Goal: Task Accomplishment & Management: Use online tool/utility

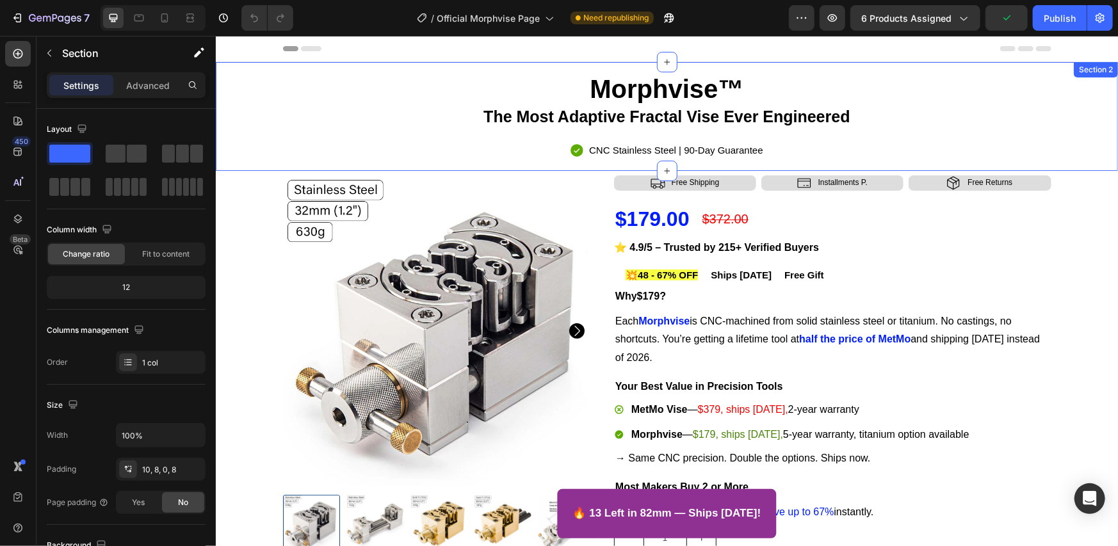
click at [257, 138] on div "Morphvise™ The Most Adaptive Fractal Vise Ever Engineered Heading Icon CNC Stai…" at bounding box center [666, 119] width 892 height 102
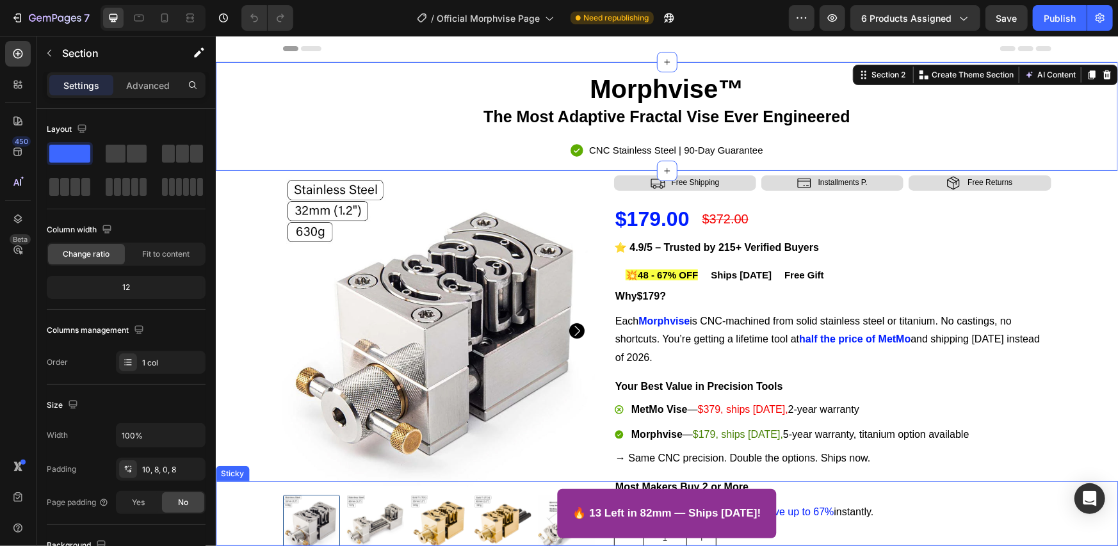
click at [513, 485] on div "🔥 13 Left in 82mm — Ships Today! Button Sticky" at bounding box center [666, 513] width 902 height 65
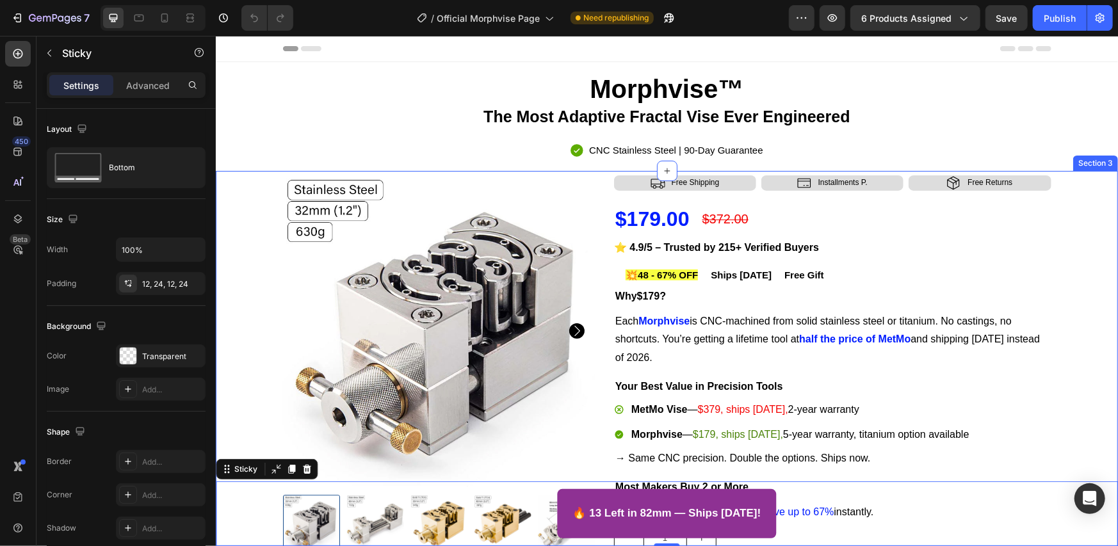
click at [232, 200] on div "Product Images Icon Free Shipping Text Block Row Icon Installments P. Text Bloc…" at bounding box center [666, 452] width 897 height 555
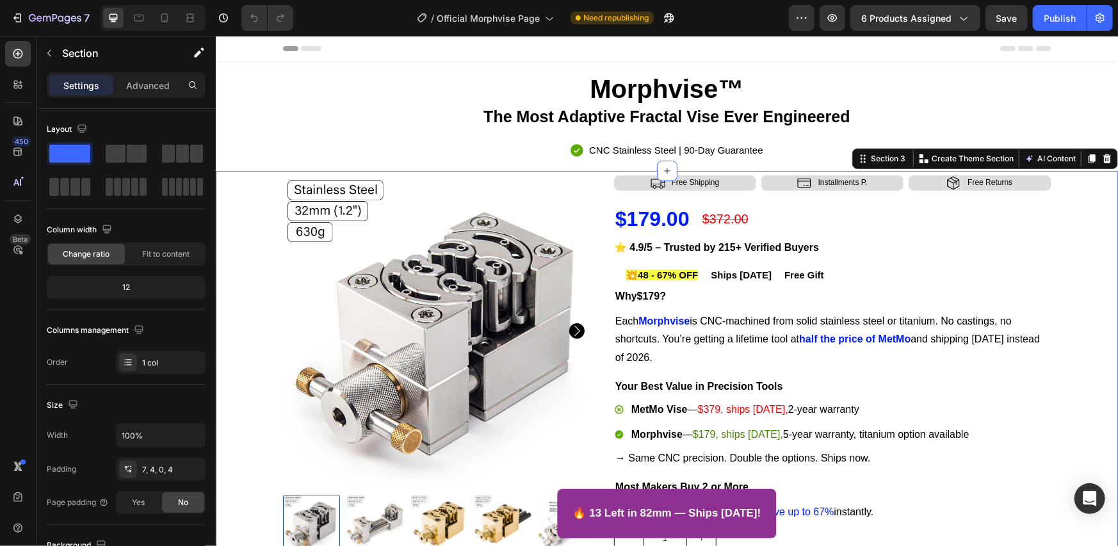
scroll to position [307, 0]
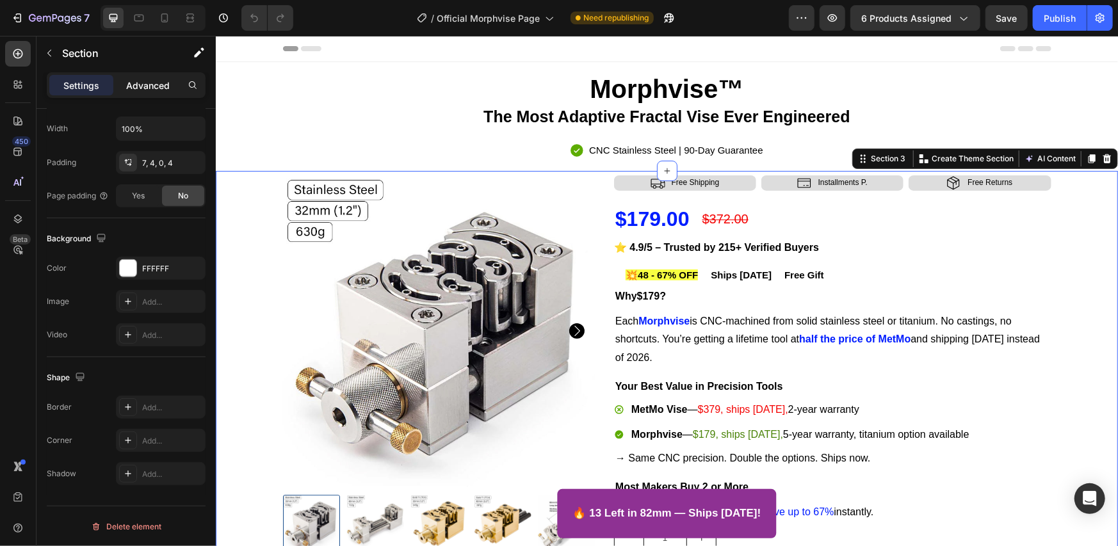
click at [140, 84] on p "Advanced" at bounding box center [148, 85] width 44 height 13
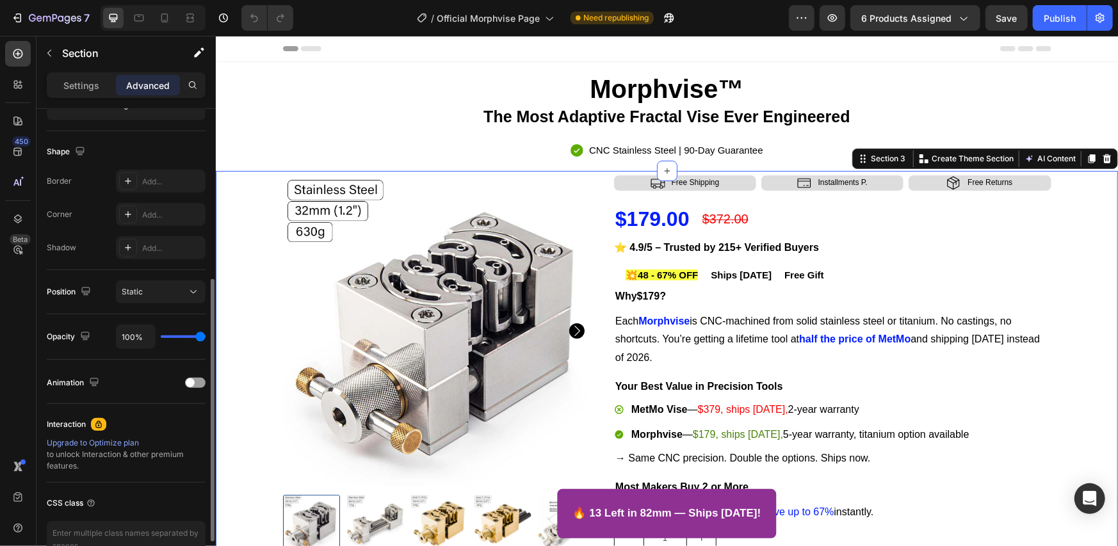
scroll to position [379, 0]
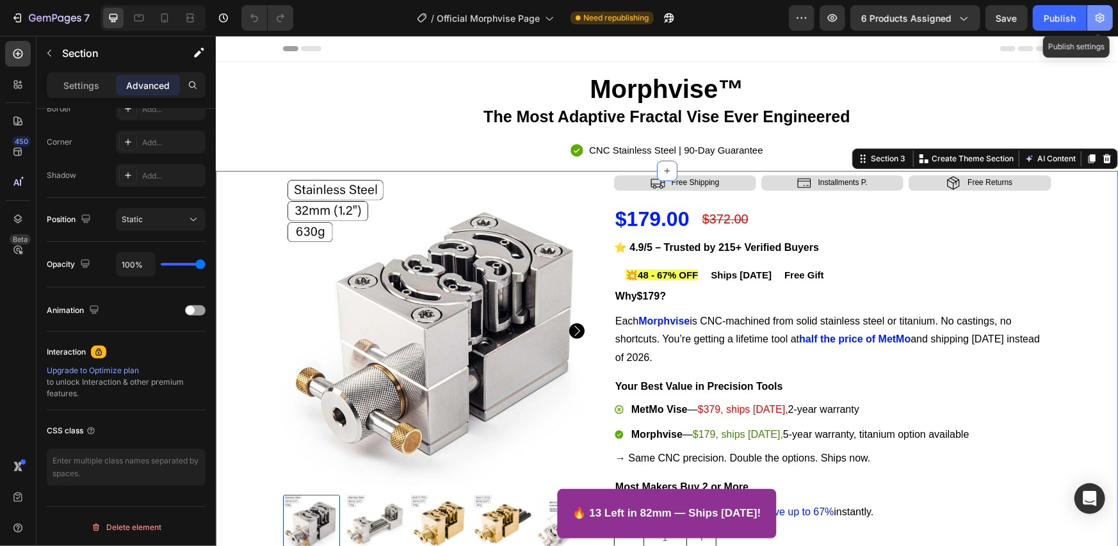
click at [1108, 26] on button "button" at bounding box center [1100, 18] width 26 height 26
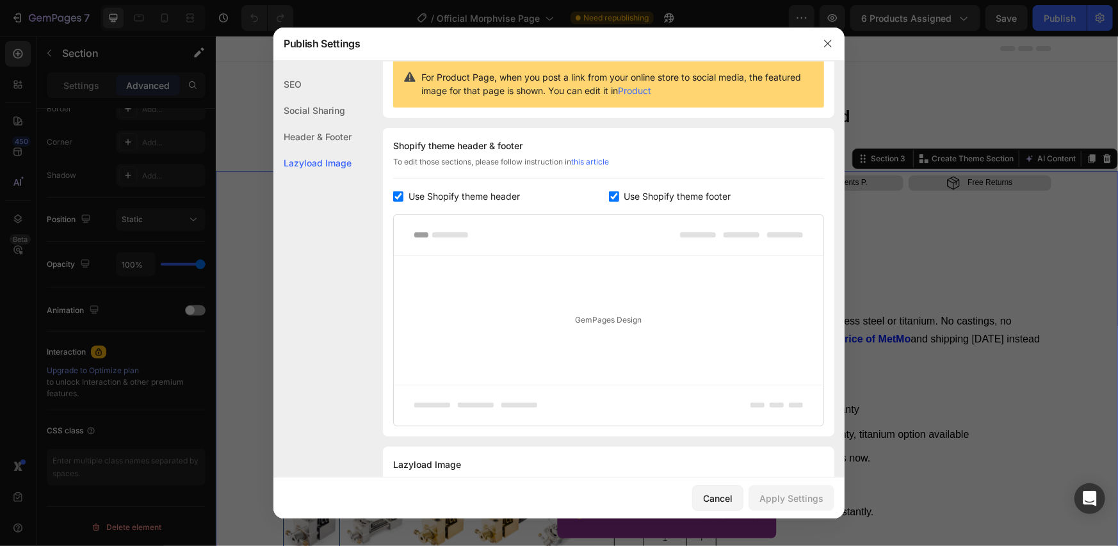
scroll to position [185, 0]
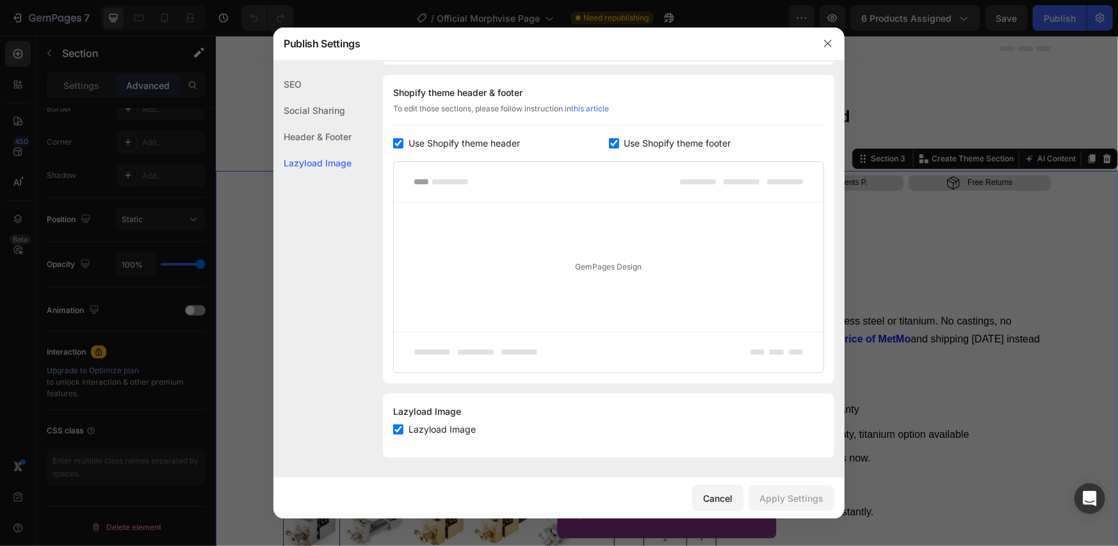
click at [466, 426] on span "Lazyload Image" at bounding box center [442, 429] width 67 height 15
checkbox input "true"
click at [824, 42] on icon "button" at bounding box center [828, 43] width 10 height 10
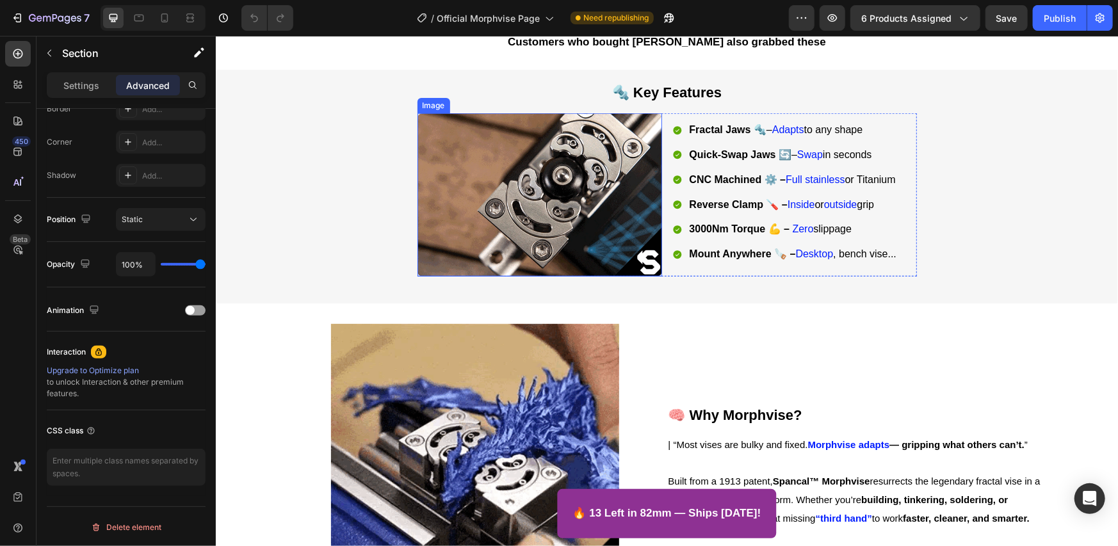
drag, startPoint x: 593, startPoint y: 154, endPoint x: 325, endPoint y: 251, distance: 285.4
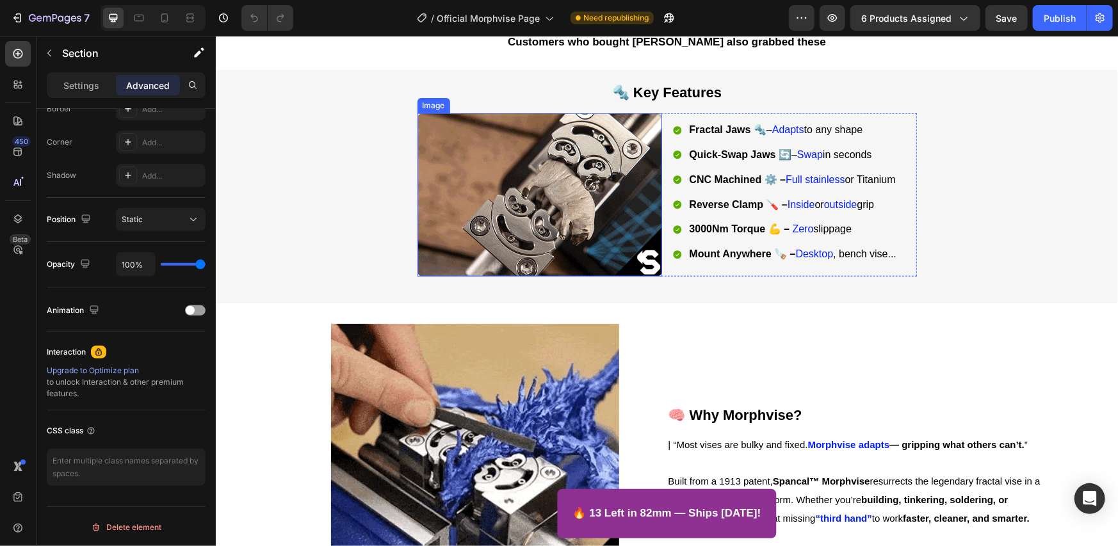
click at [593, 154] on img at bounding box center [539, 194] width 245 height 163
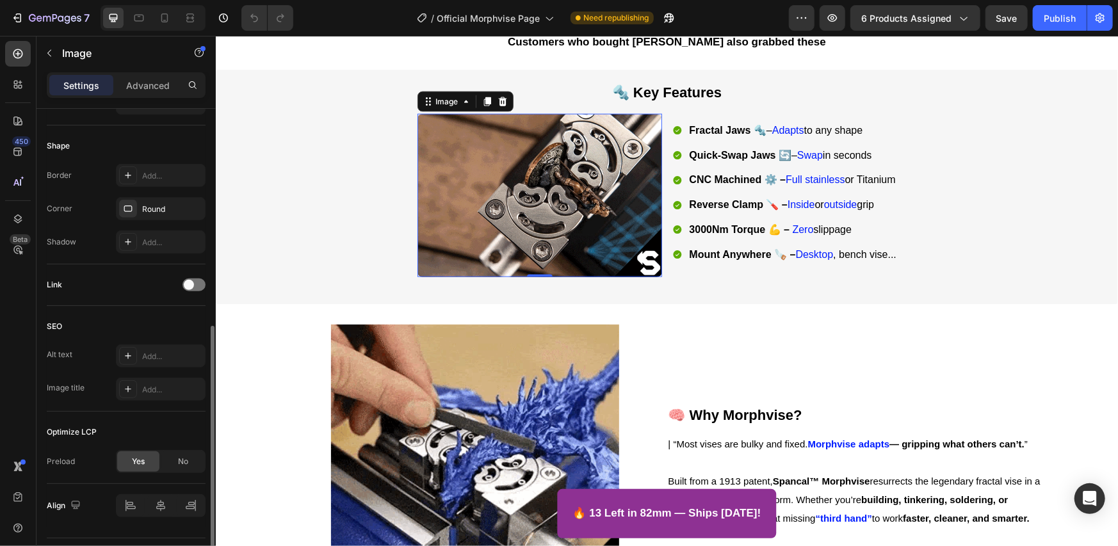
scroll to position [459, 0]
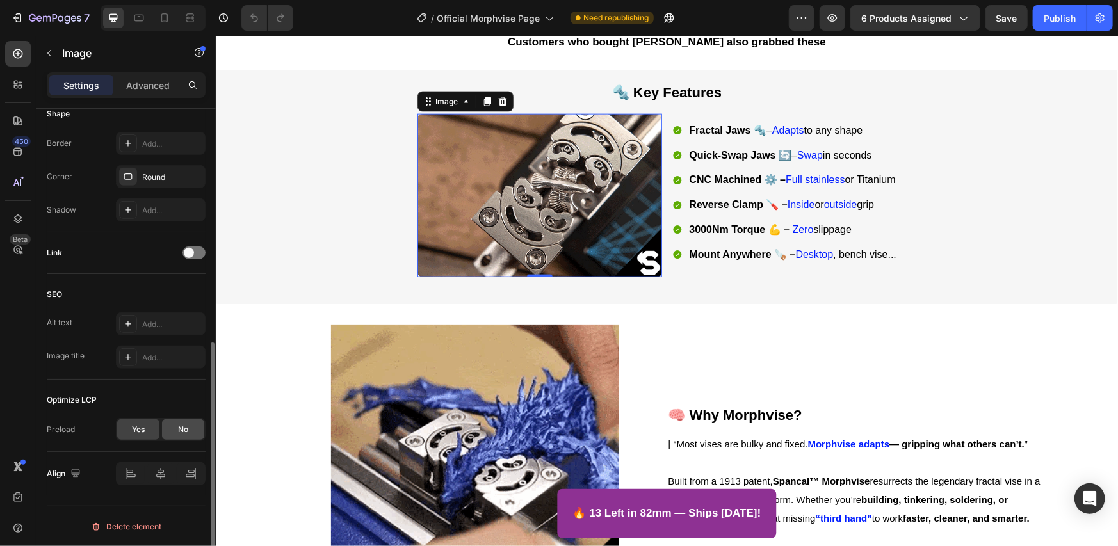
click at [177, 431] on div "No" at bounding box center [183, 429] width 42 height 20
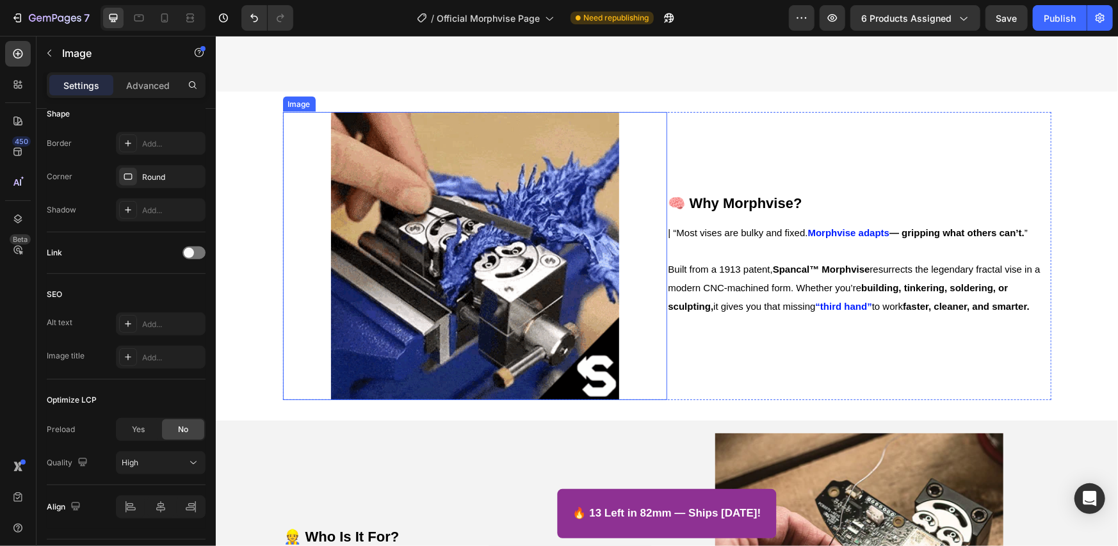
scroll to position [1606, 0]
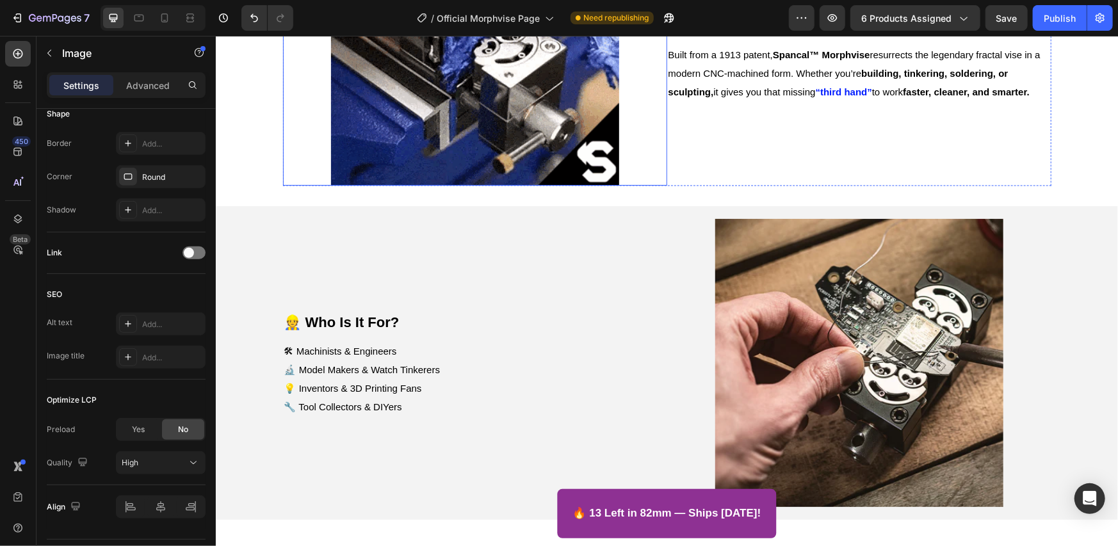
click at [544, 154] on img at bounding box center [474, 41] width 288 height 288
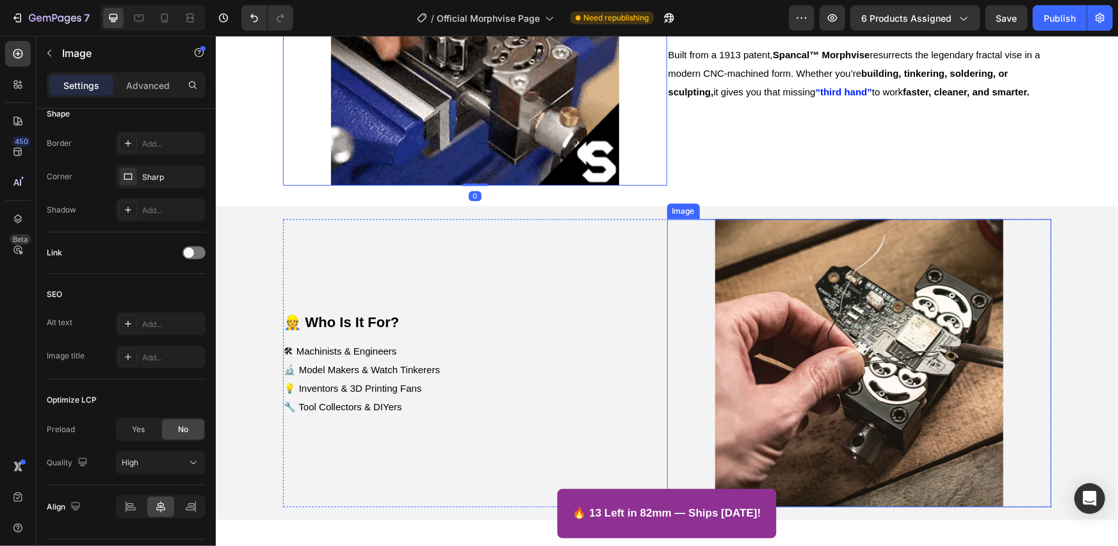
click at [830, 342] on img at bounding box center [859, 362] width 288 height 288
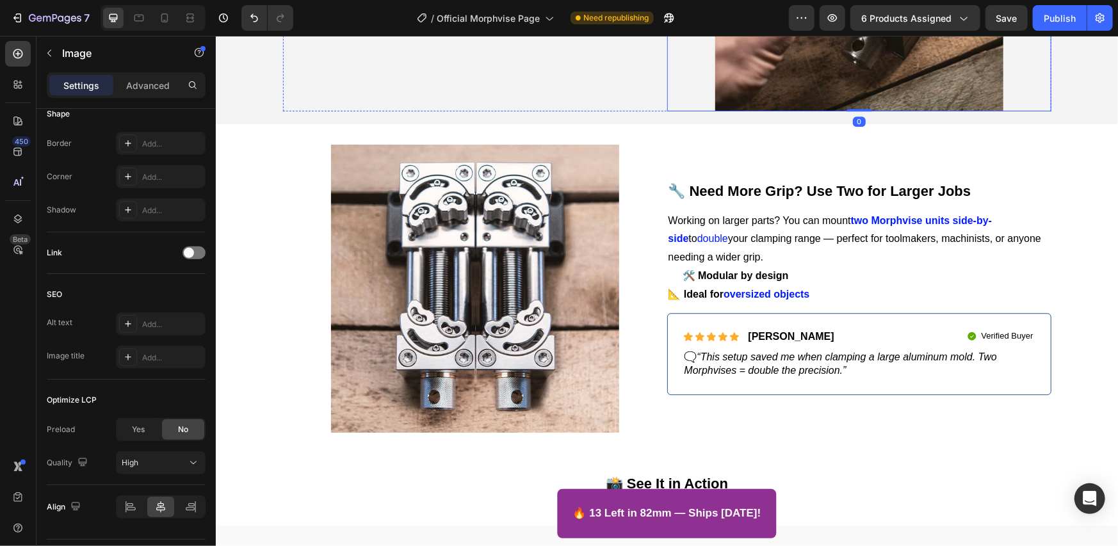
scroll to position [2033, 0]
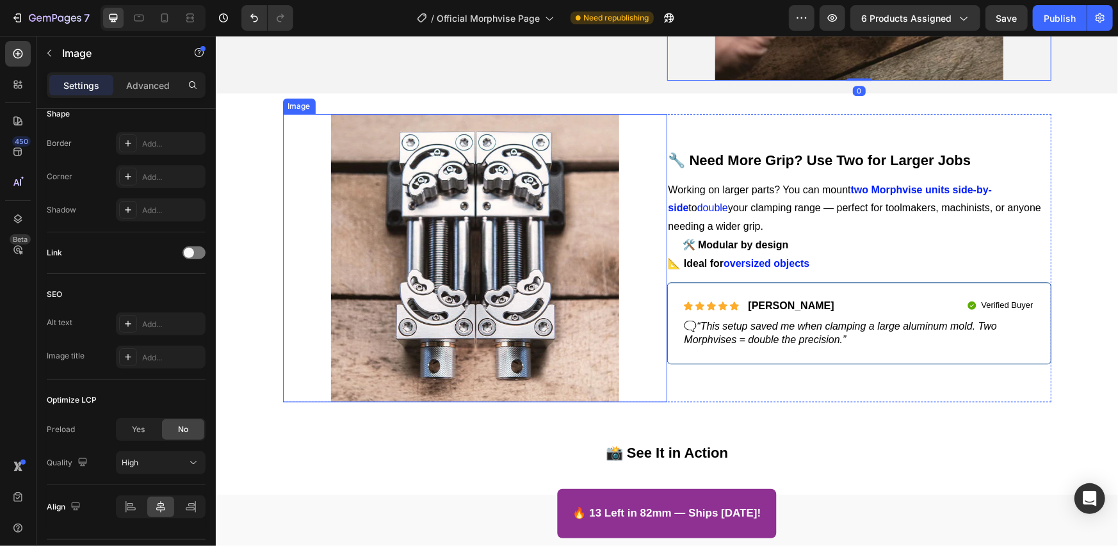
click at [489, 302] on img at bounding box center [474, 257] width 288 height 288
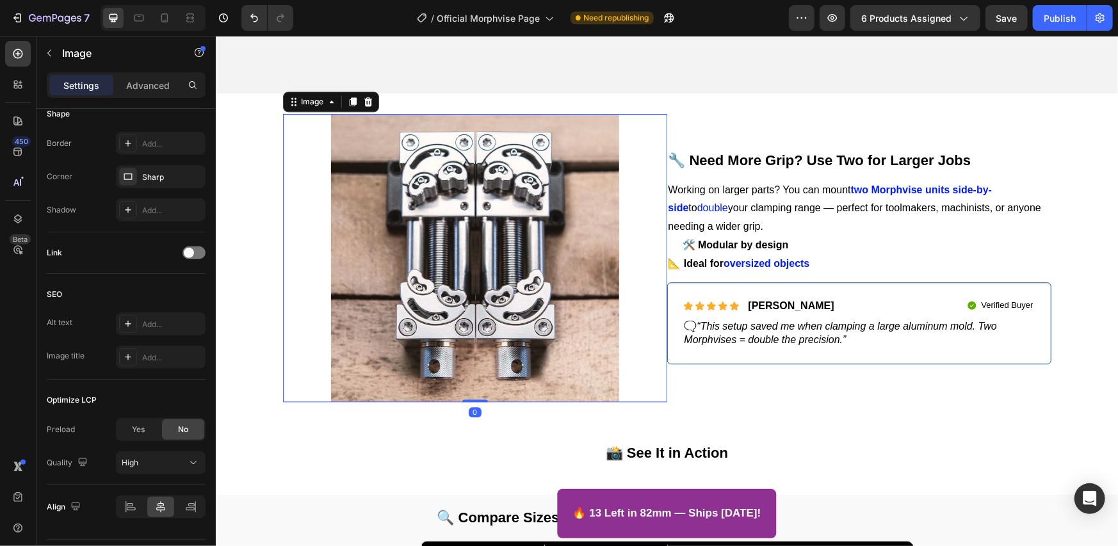
scroll to position [2460, 0]
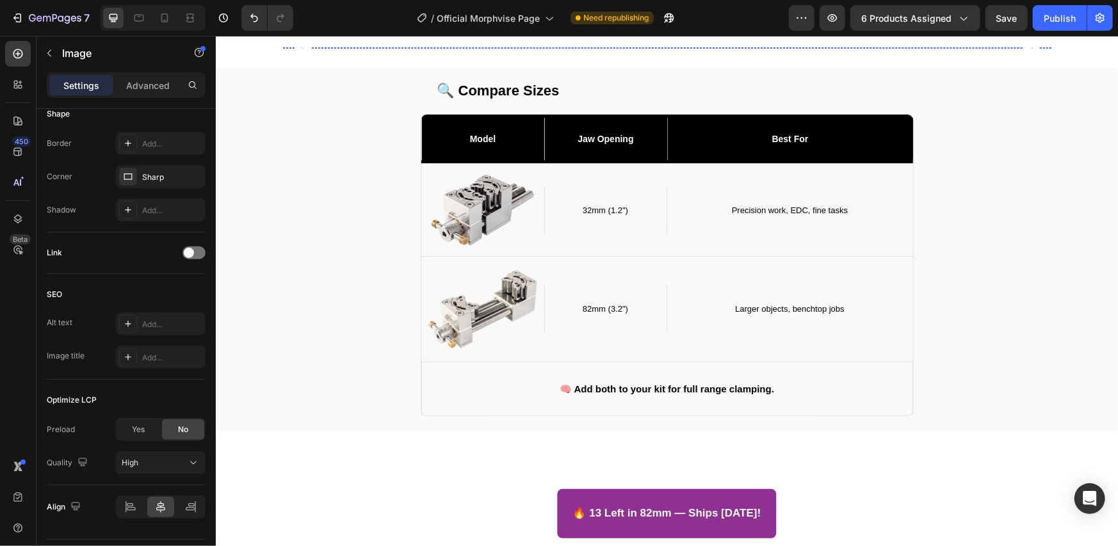
click at [358, 47] on img at bounding box center [365, 47] width 166 height 0
click at [499, 47] on img at bounding box center [537, 47] width 166 height 0
click at [690, 47] on img at bounding box center [709, 47] width 166 height 0
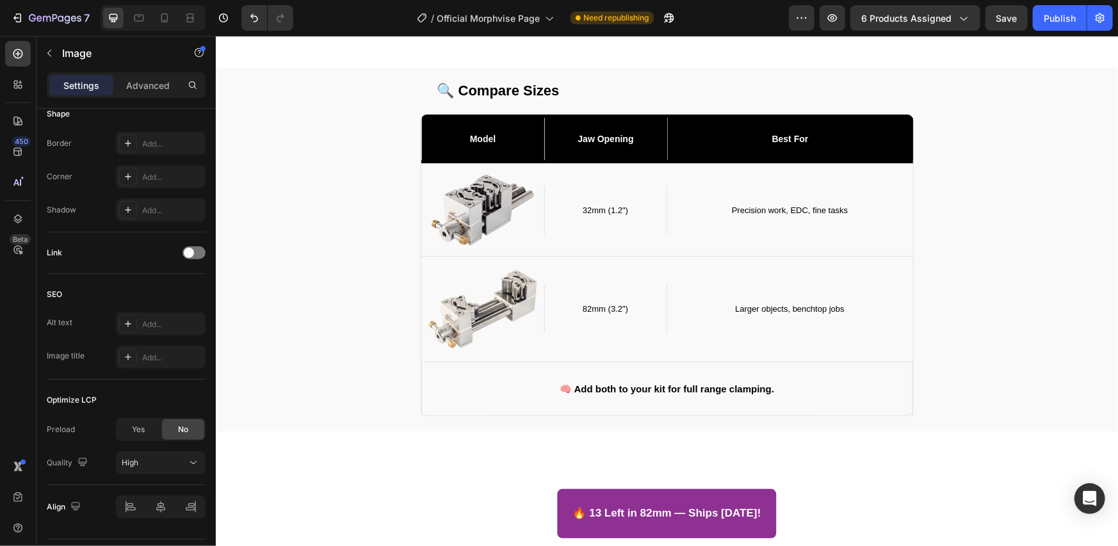
click at [828, 47] on img at bounding box center [881, 47] width 166 height 0
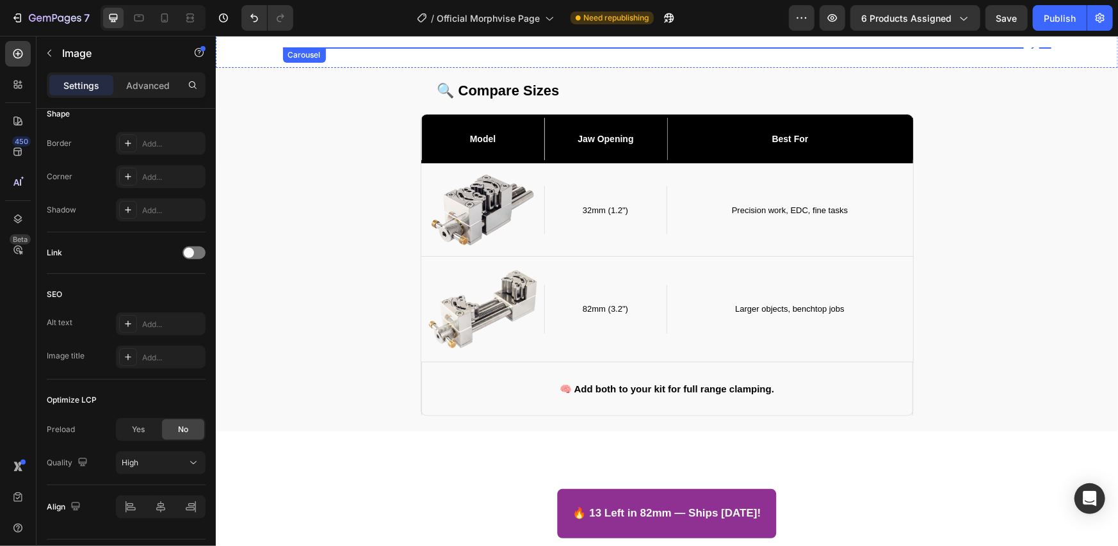
click at [982, 47] on img at bounding box center [1053, 47] width 166 height 0
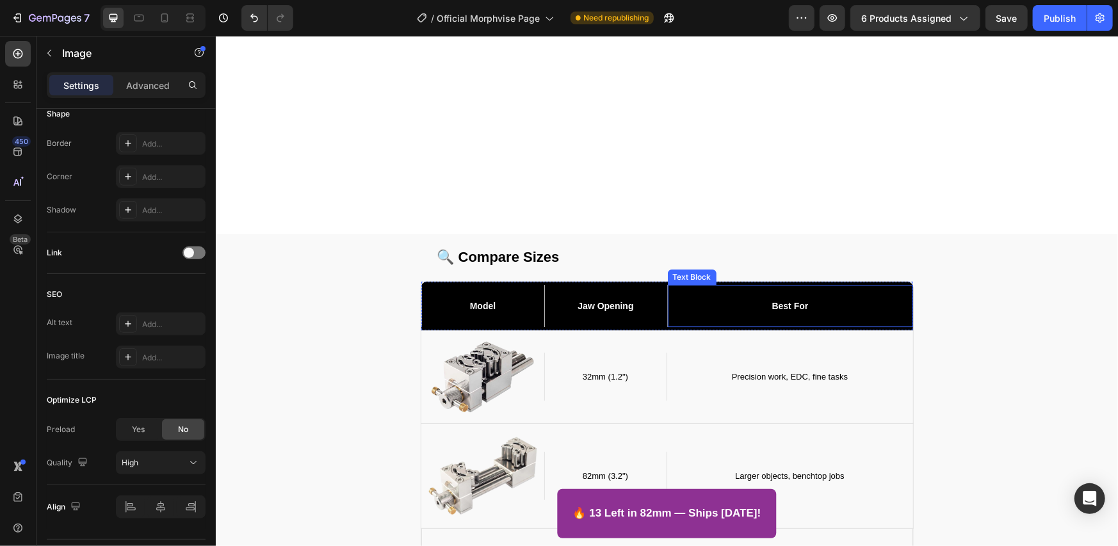
scroll to position [2673, 0]
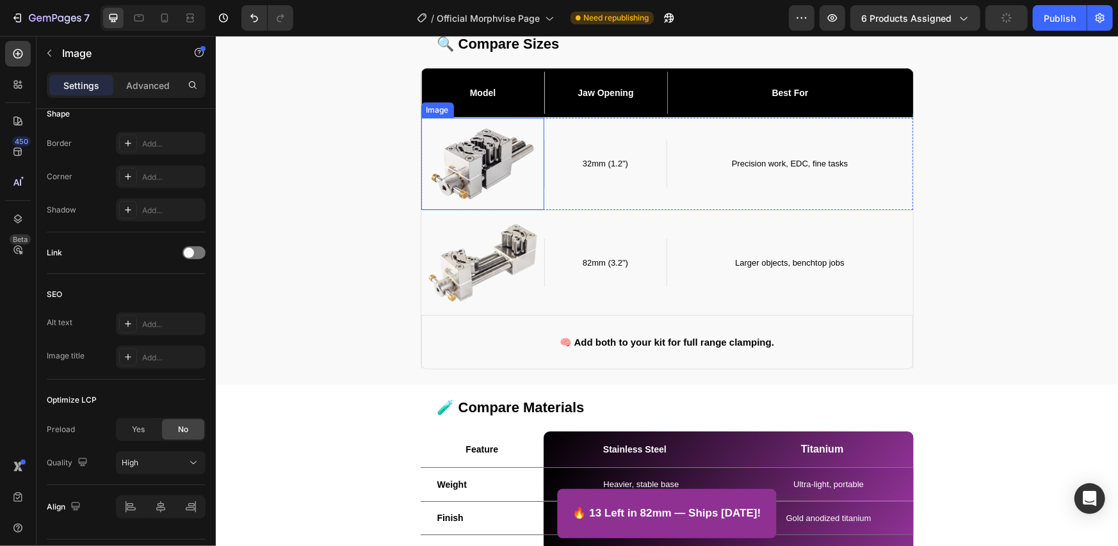
click at [492, 150] on img at bounding box center [482, 163] width 104 height 72
click at [485, 256] on img at bounding box center [482, 262] width 123 height 85
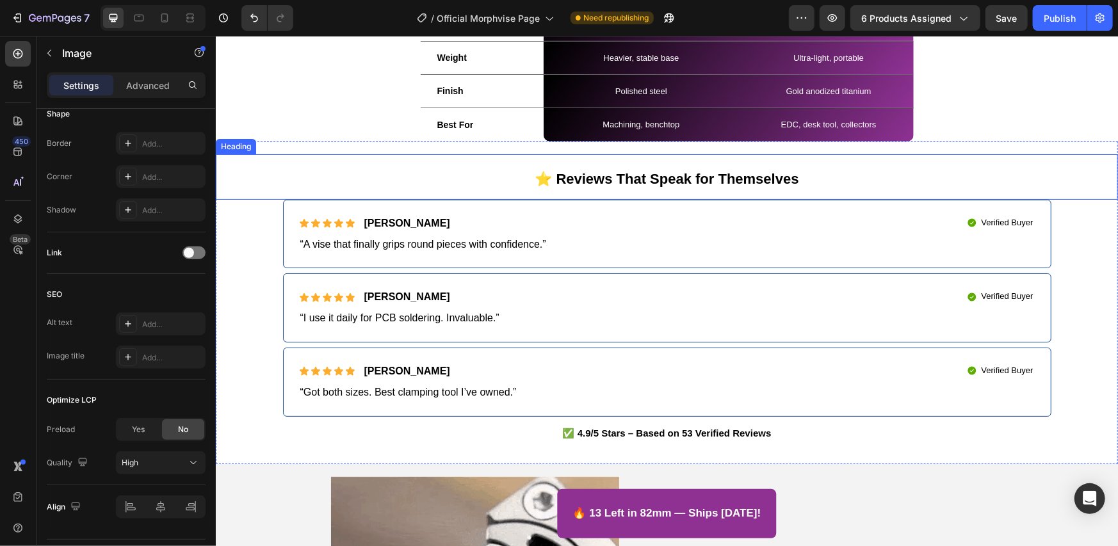
scroll to position [3527, 0]
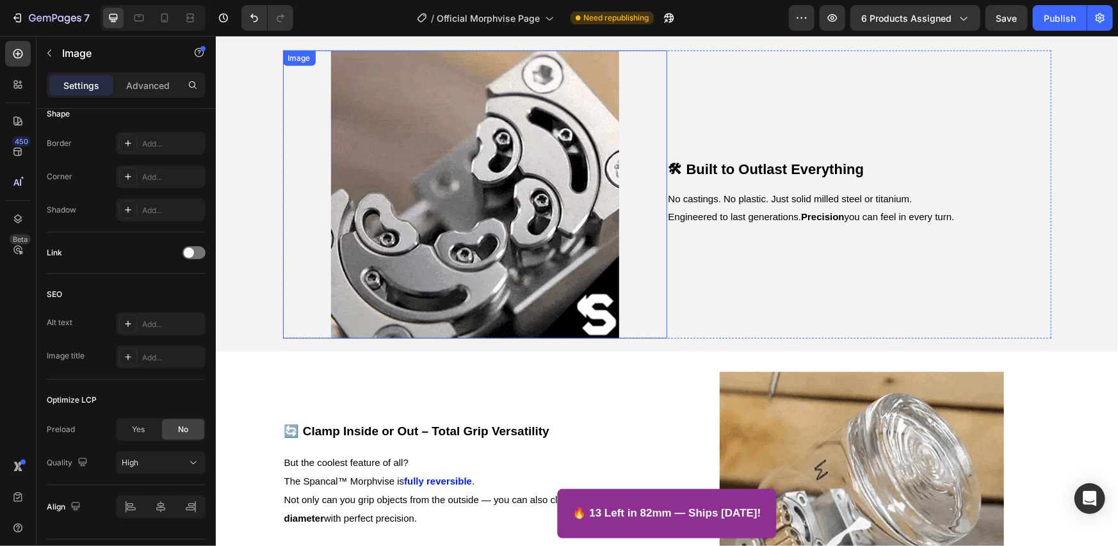
click at [505, 257] on img at bounding box center [474, 194] width 288 height 288
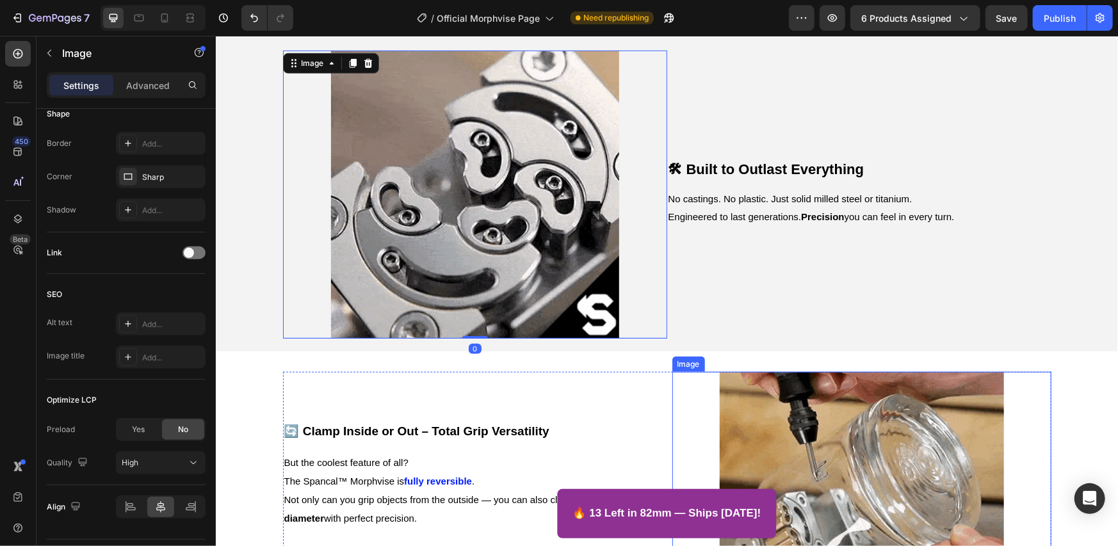
click at [703, 398] on div at bounding box center [861, 493] width 379 height 244
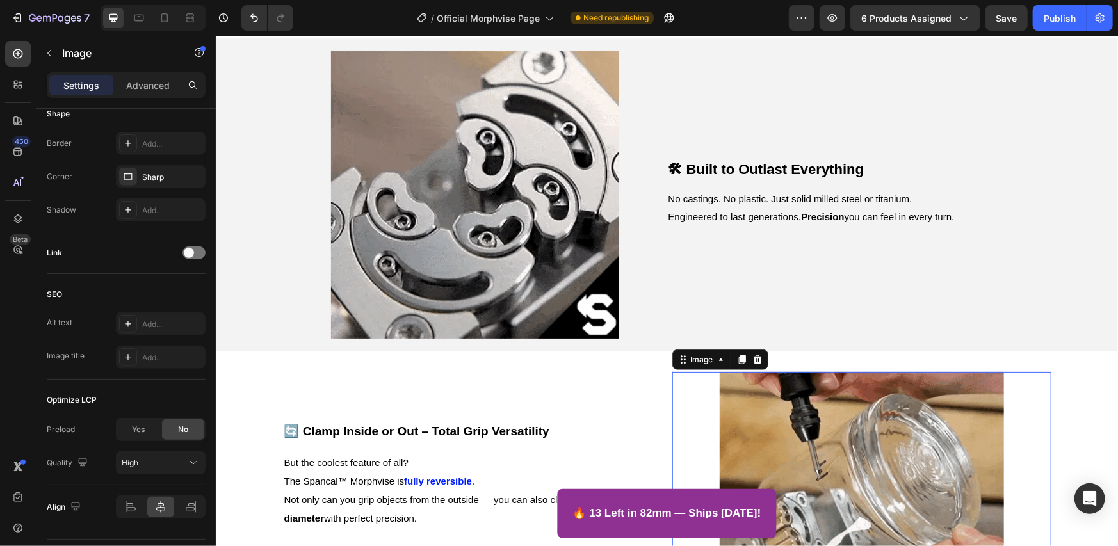
click at [750, 405] on img at bounding box center [861, 493] width 284 height 244
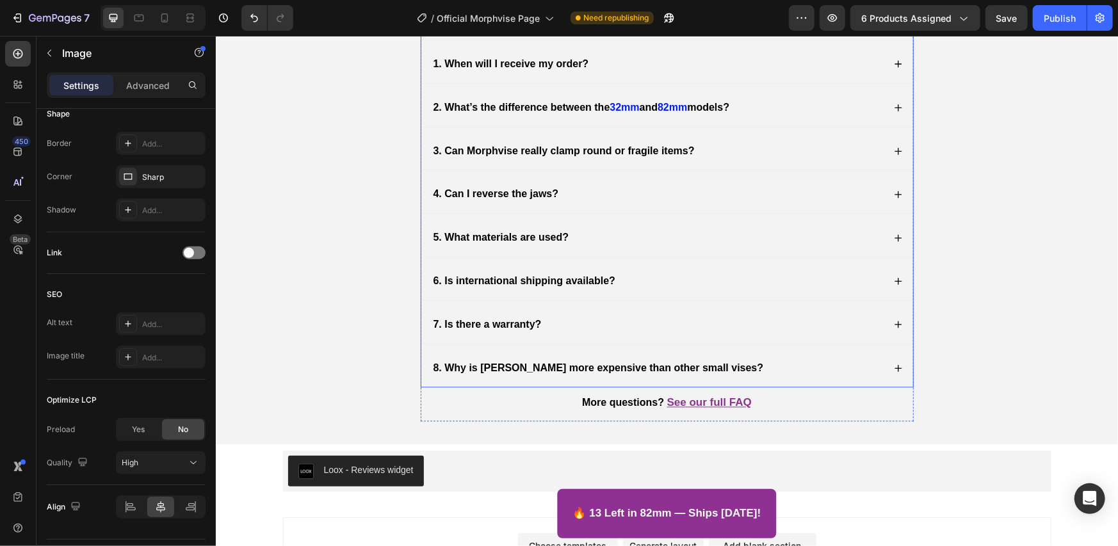
scroll to position [4808, 0]
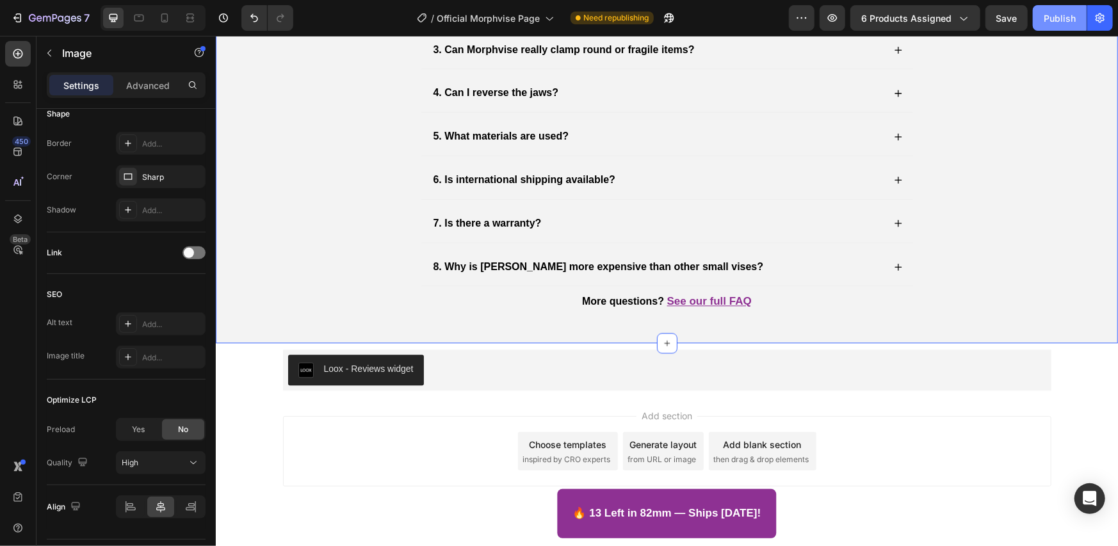
click at [1048, 22] on div "Publish" at bounding box center [1060, 18] width 32 height 13
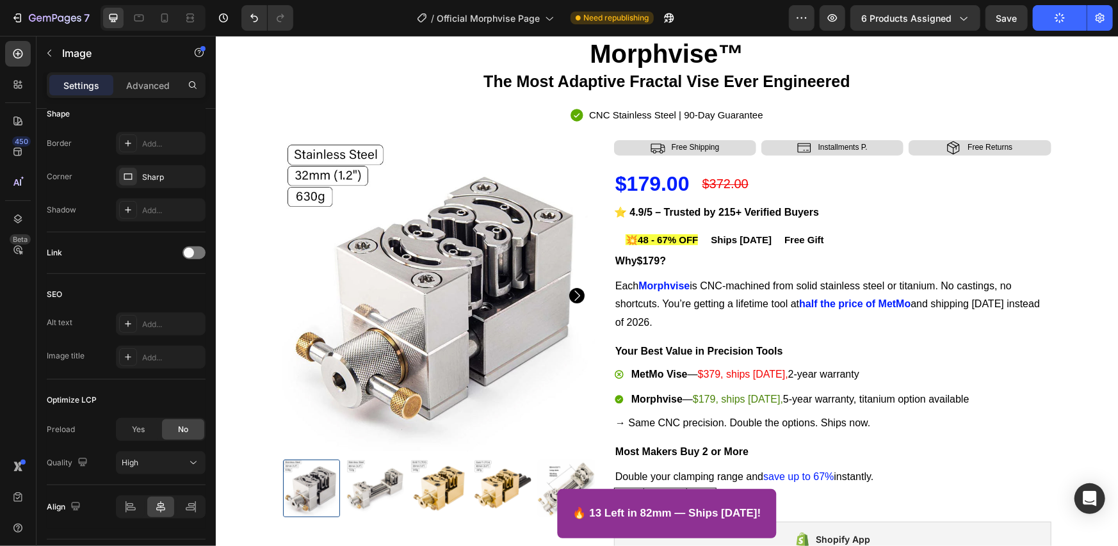
scroll to position [0, 0]
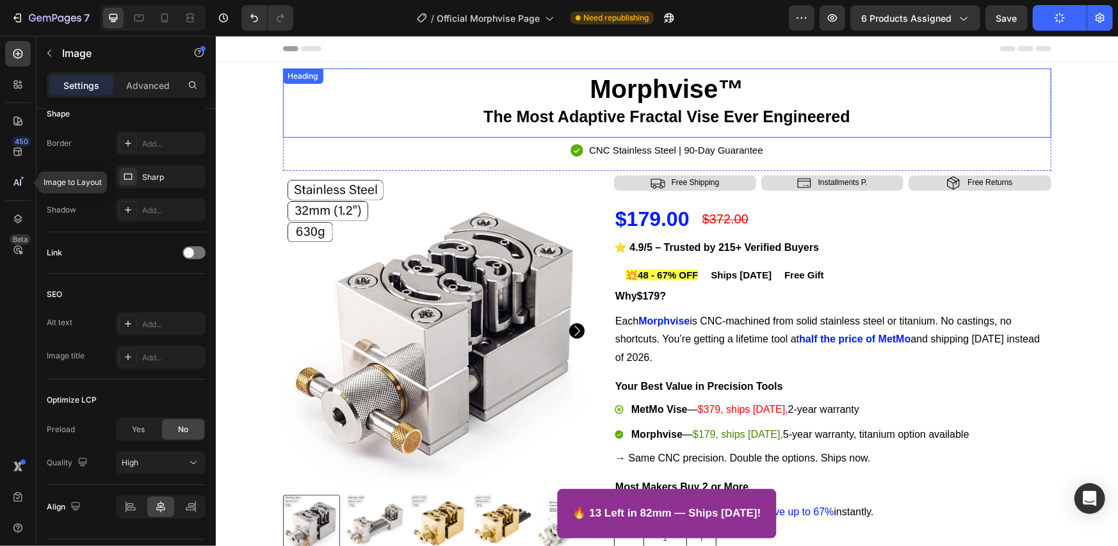
click at [599, 95] on strong "Morphvise™" at bounding box center [666, 88] width 154 height 28
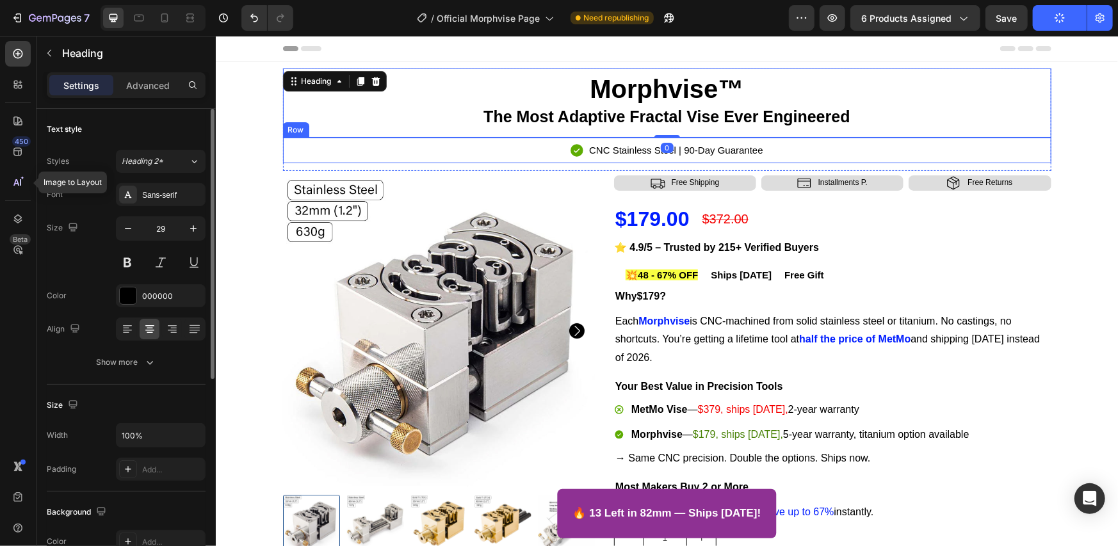
click at [429, 142] on div "Icon CNC Stainless Steel | 90-Day Guarantee Text Block Row" at bounding box center [666, 149] width 768 height 25
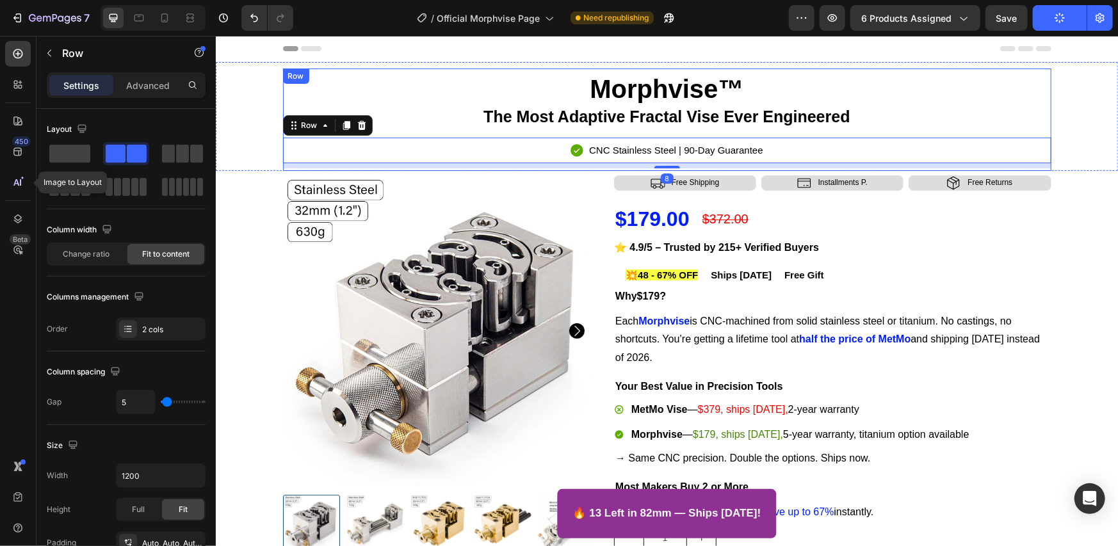
click at [424, 168] on div "Morphvise™ The Most Adaptive Fractal Vise Ever Engineered Heading Icon CNC Stai…" at bounding box center [666, 119] width 768 height 102
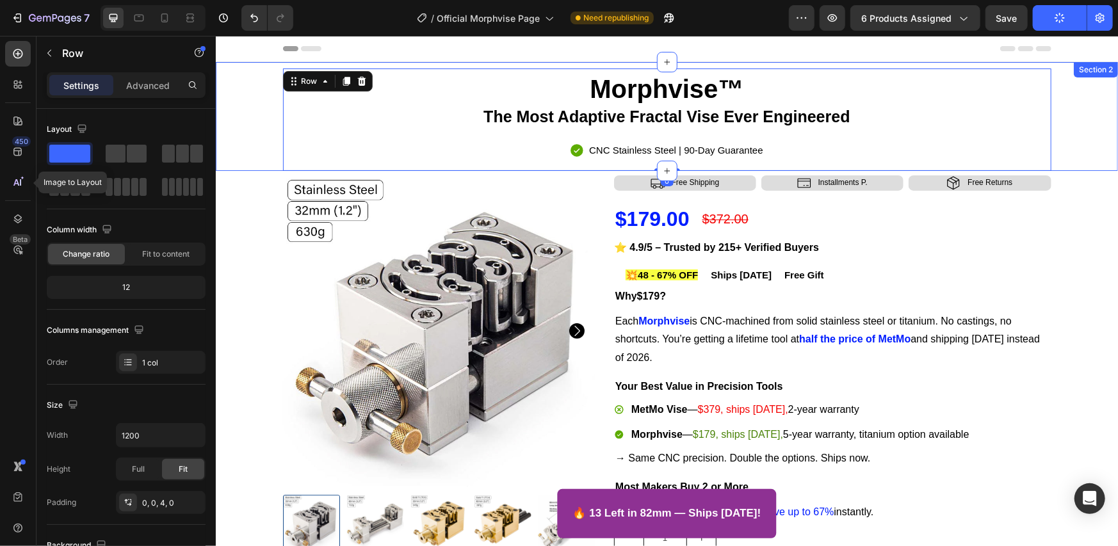
click at [268, 158] on div "Morphvise™ The Most Adaptive Fractal Vise Ever Engineered Heading Icon CNC Stai…" at bounding box center [666, 119] width 892 height 102
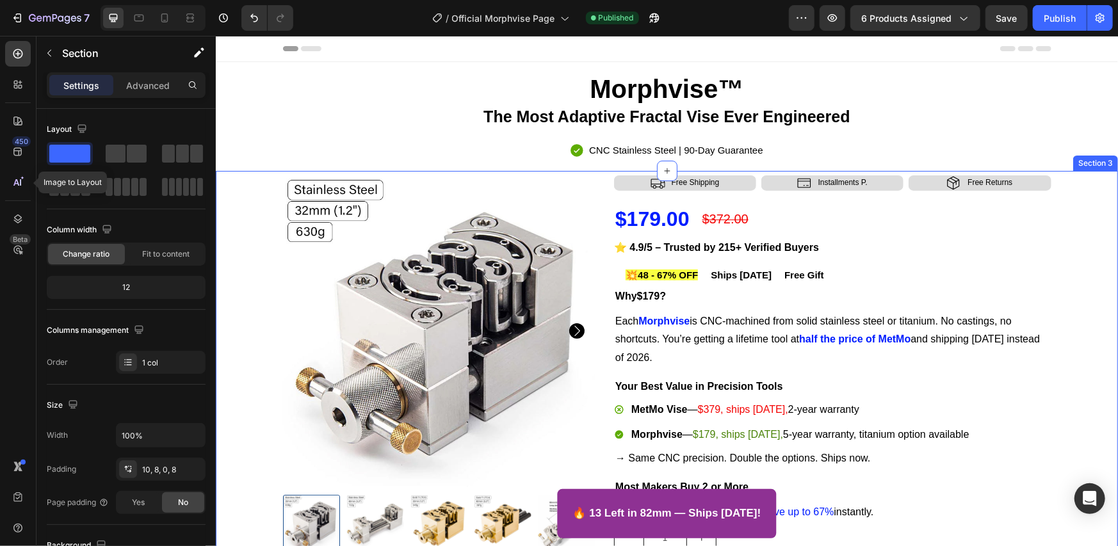
click at [1059, 177] on div "Product Images Icon Free Shipping Text Block Row Icon Installments P. Text Bloc…" at bounding box center [666, 480] width 897 height 610
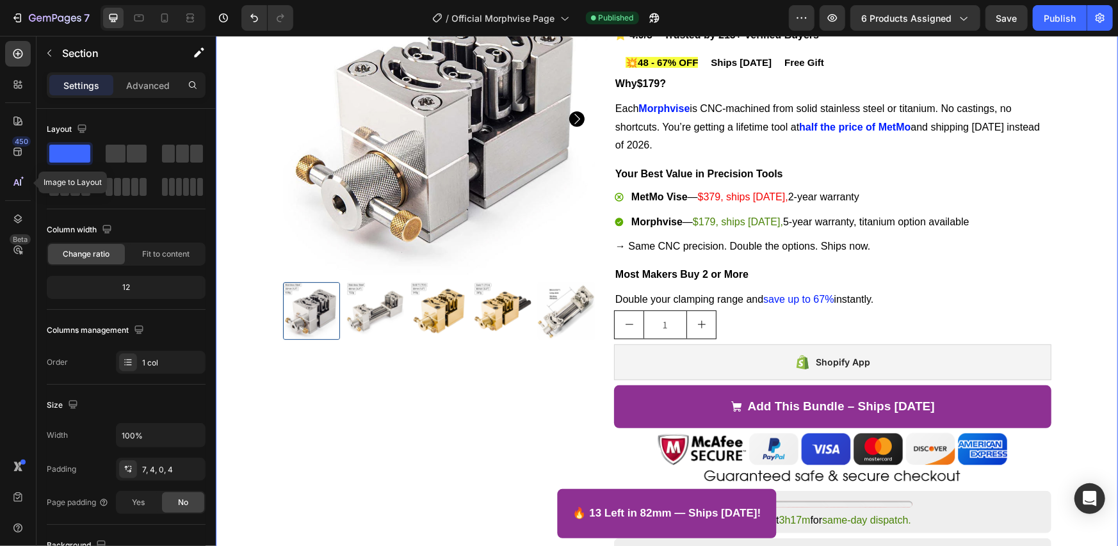
scroll to position [854, 0]
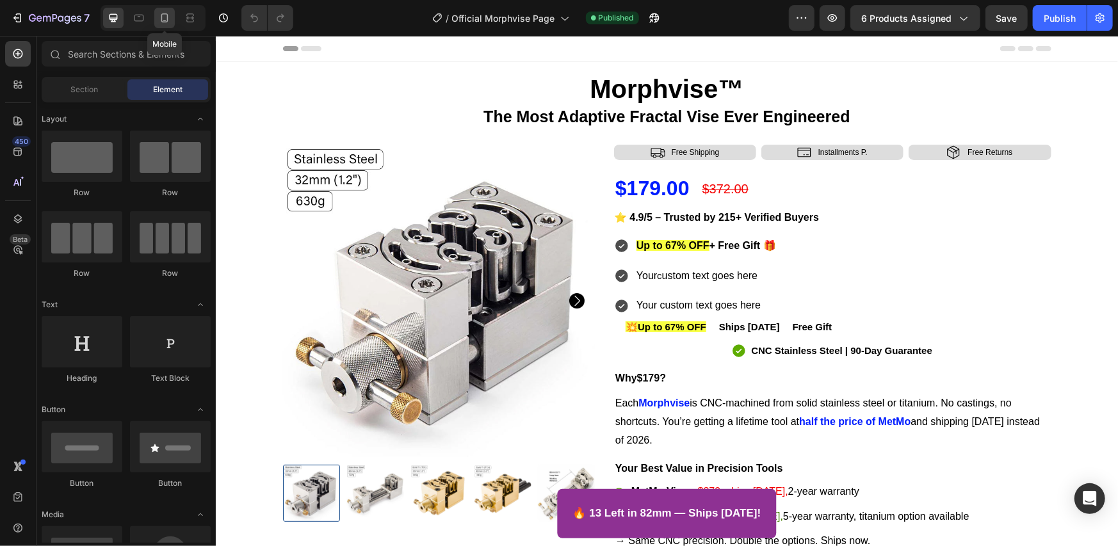
click at [162, 17] on icon at bounding box center [164, 18] width 13 height 13
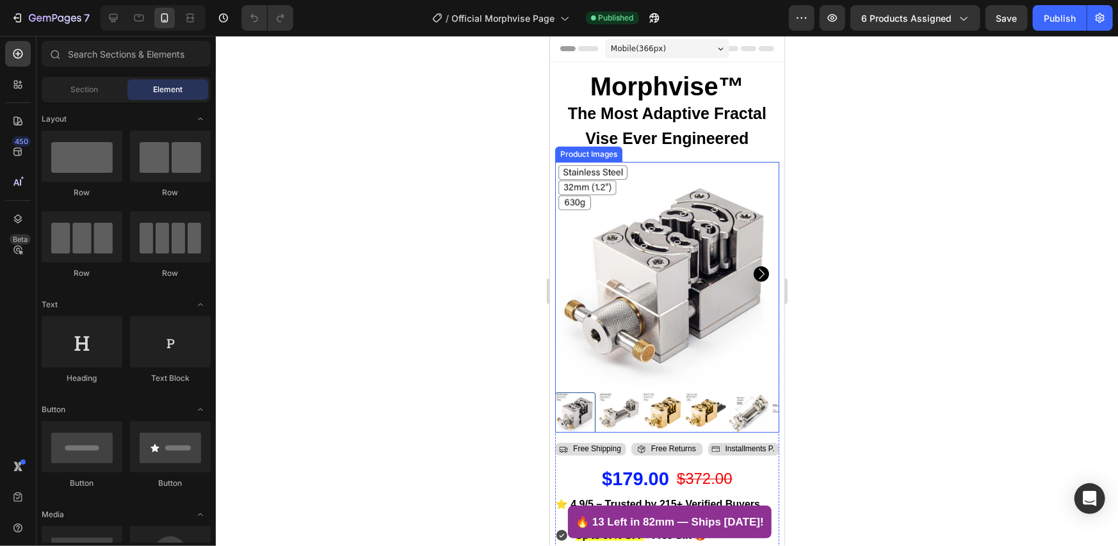
click at [717, 163] on img at bounding box center [667, 273] width 224 height 224
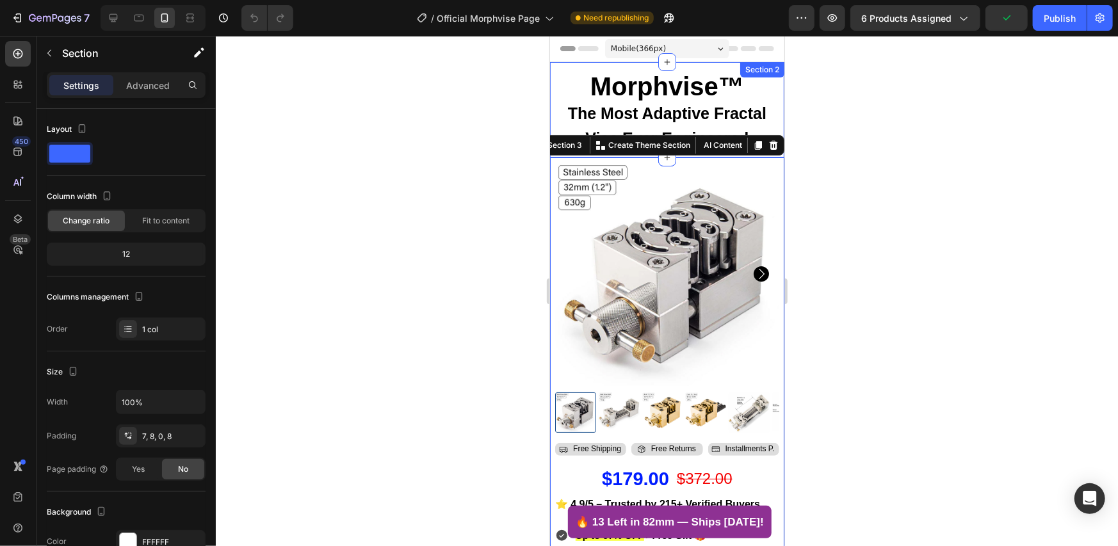
click at [719, 63] on div "Morphvise™ The Most Adaptive Fractal Vise Ever Engineered Heading Row Section 2" at bounding box center [666, 108] width 234 height 95
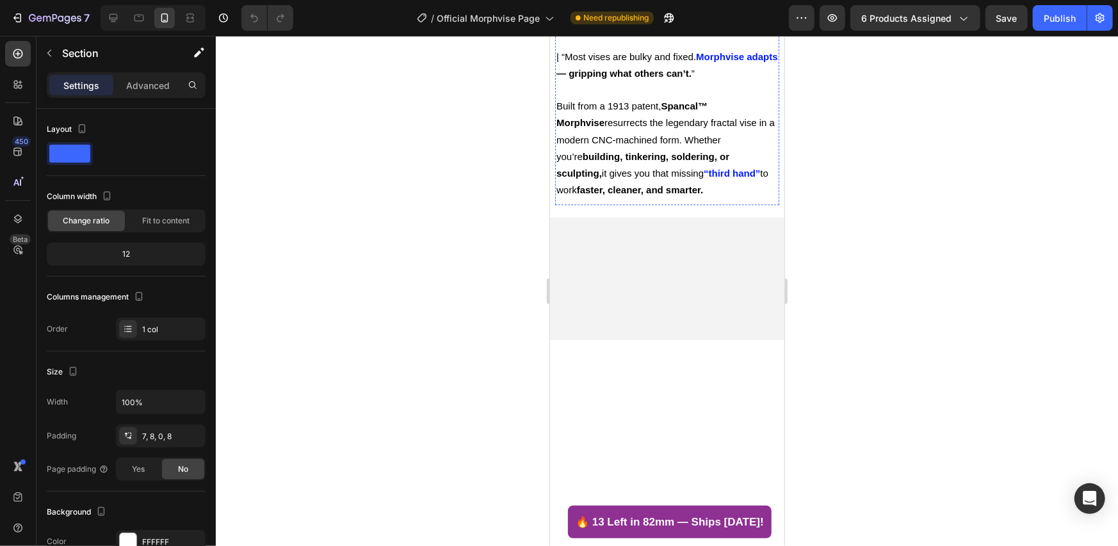
scroll to position [1707, 0]
click at [622, 6] on img at bounding box center [667, 6] width 224 height 0
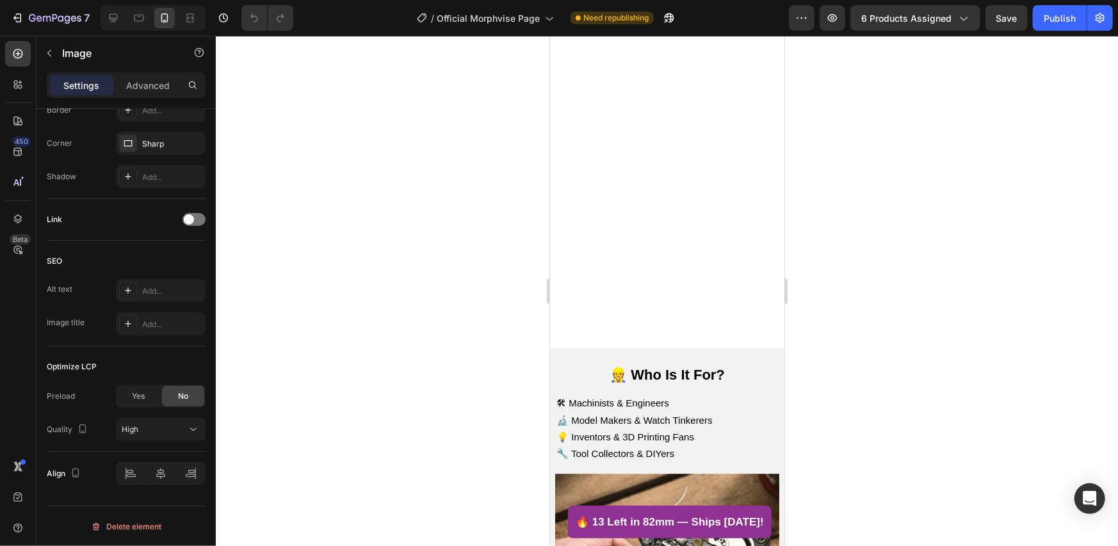
scroll to position [2348, 0]
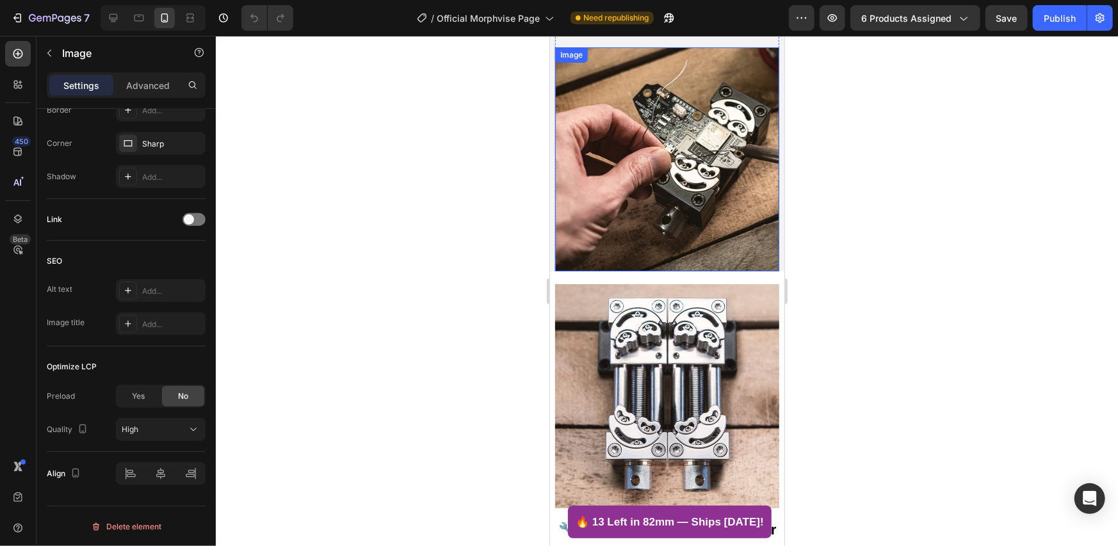
click at [597, 200] on img at bounding box center [667, 159] width 224 height 224
click at [599, 345] on img at bounding box center [667, 396] width 224 height 224
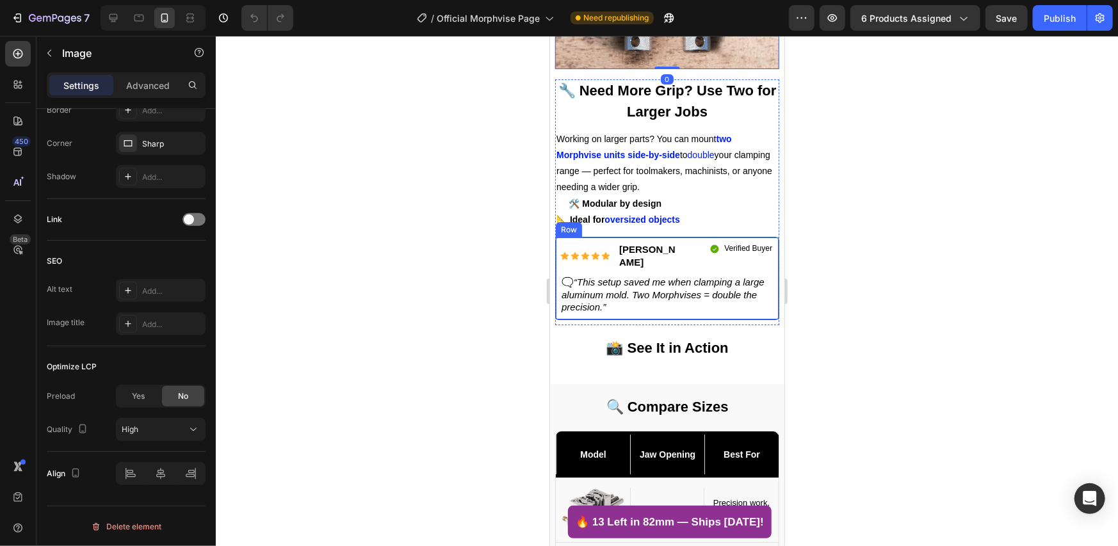
scroll to position [2988, 0]
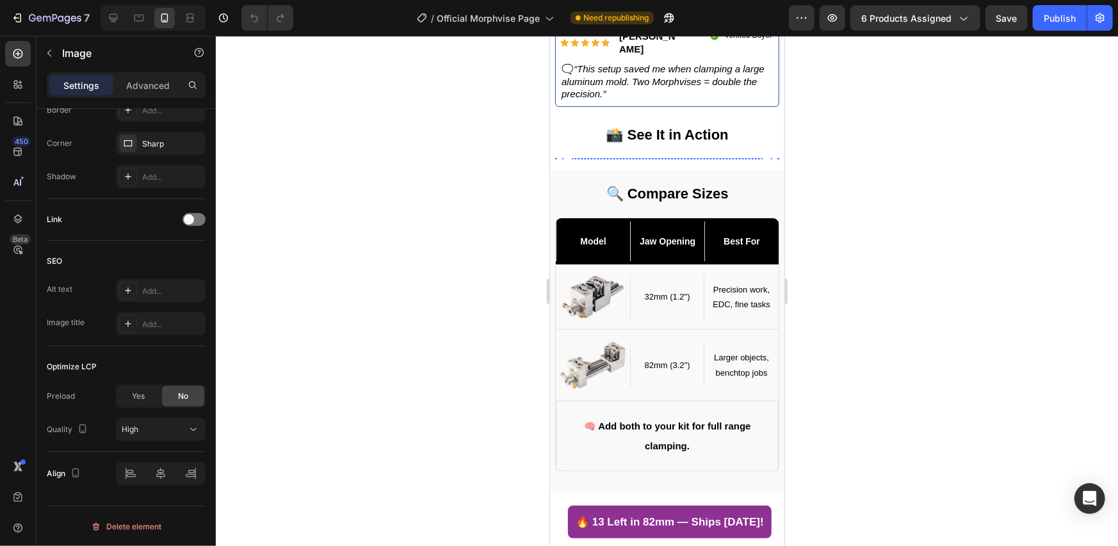
click at [621, 158] on img at bounding box center [626, 158] width 142 height 0
click at [722, 158] on img at bounding box center [770, 158] width 142 height 0
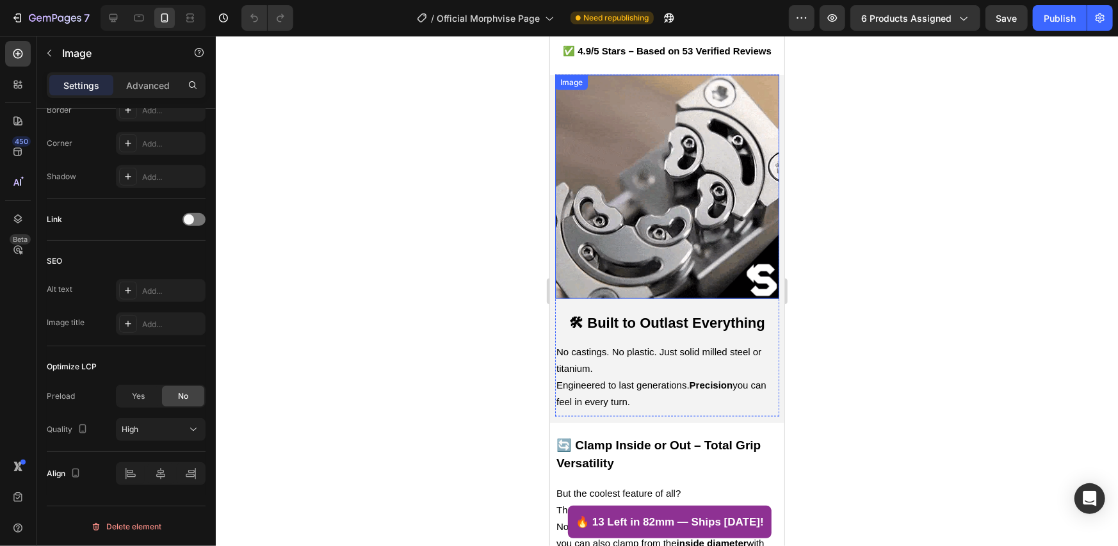
scroll to position [4055, 0]
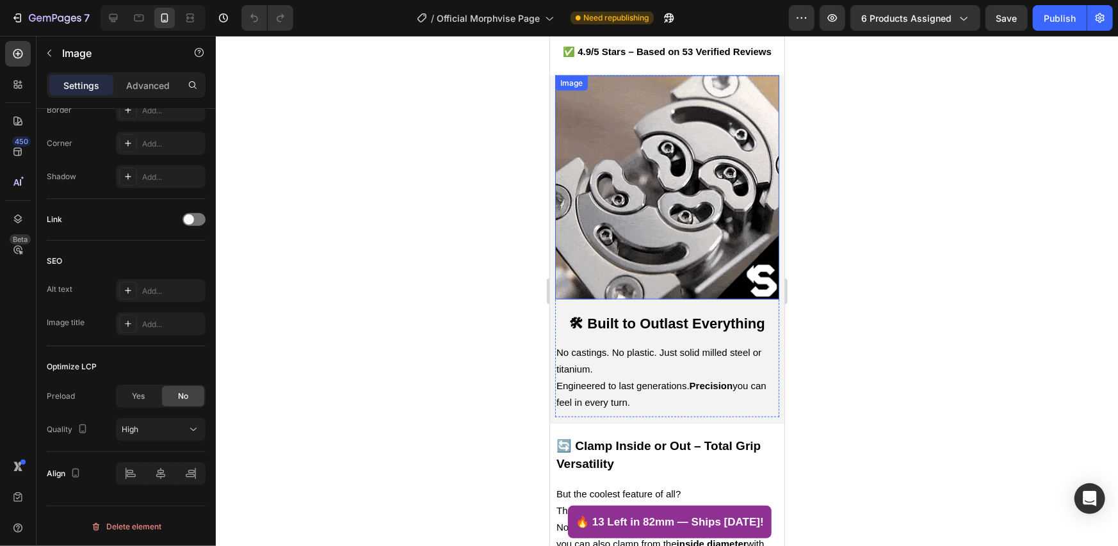
click at [650, 201] on img at bounding box center [667, 187] width 224 height 224
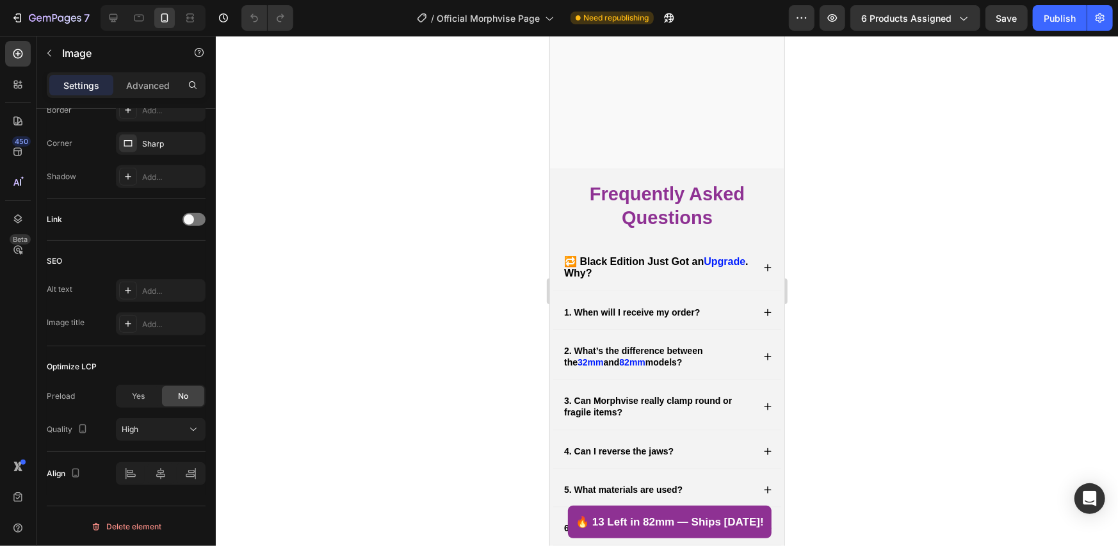
scroll to position [5547, 0]
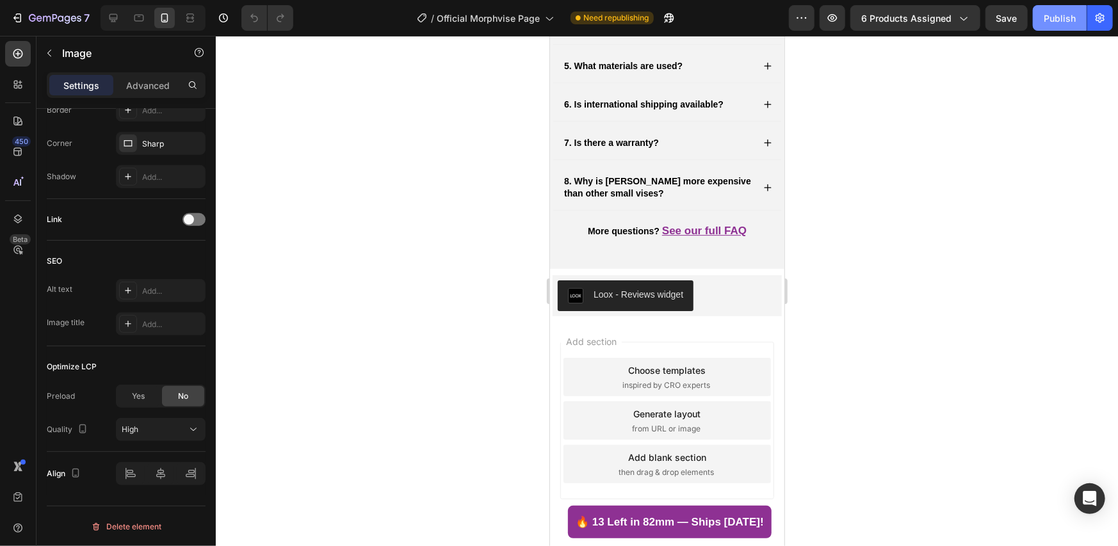
click at [1043, 26] on button "Publish" at bounding box center [1060, 18] width 54 height 26
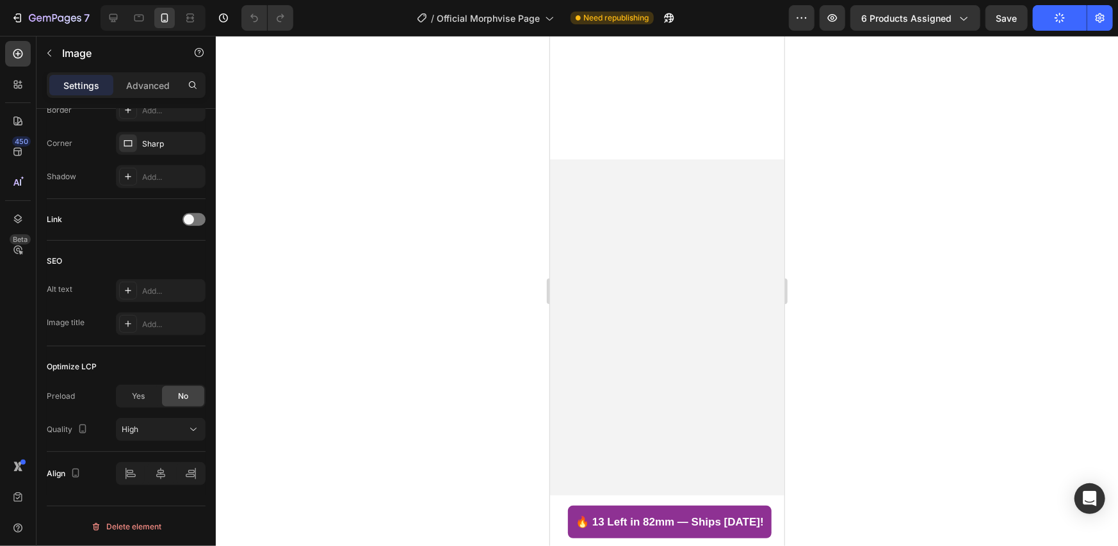
scroll to position [0, 0]
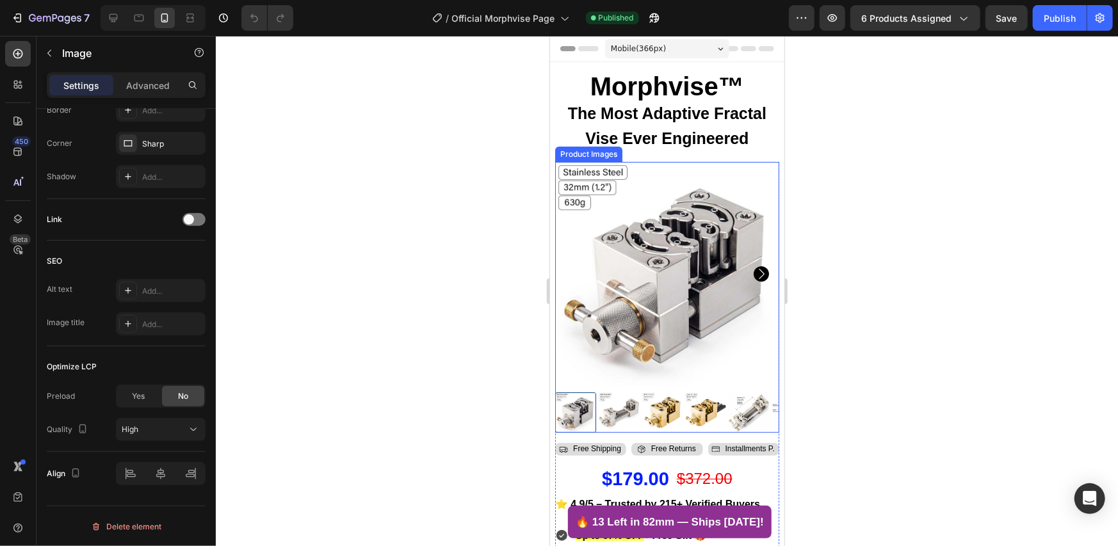
click at [631, 229] on img at bounding box center [667, 273] width 224 height 224
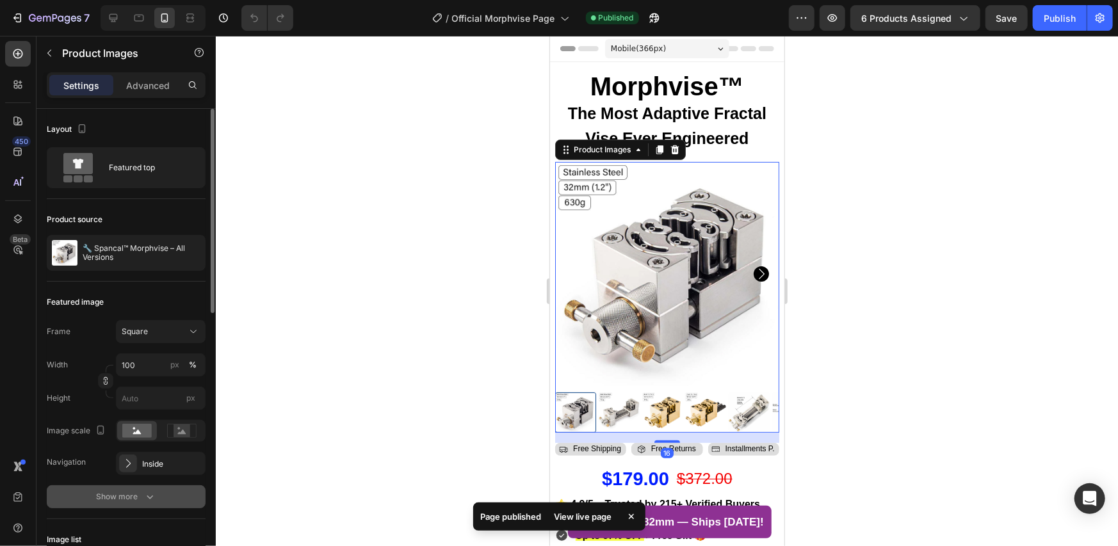
click at [85, 492] on button "Show more" at bounding box center [126, 496] width 159 height 23
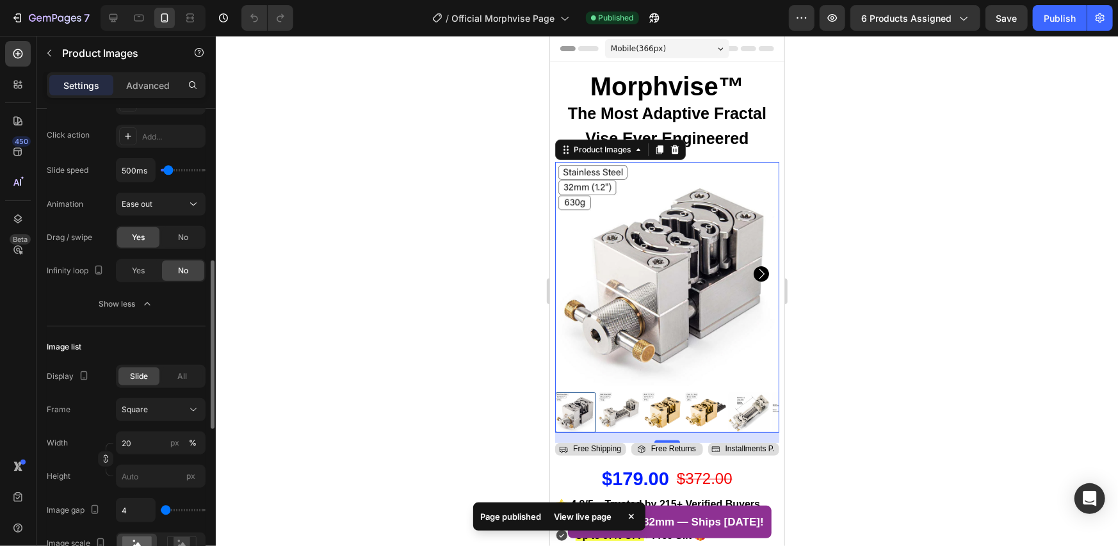
scroll to position [640, 0]
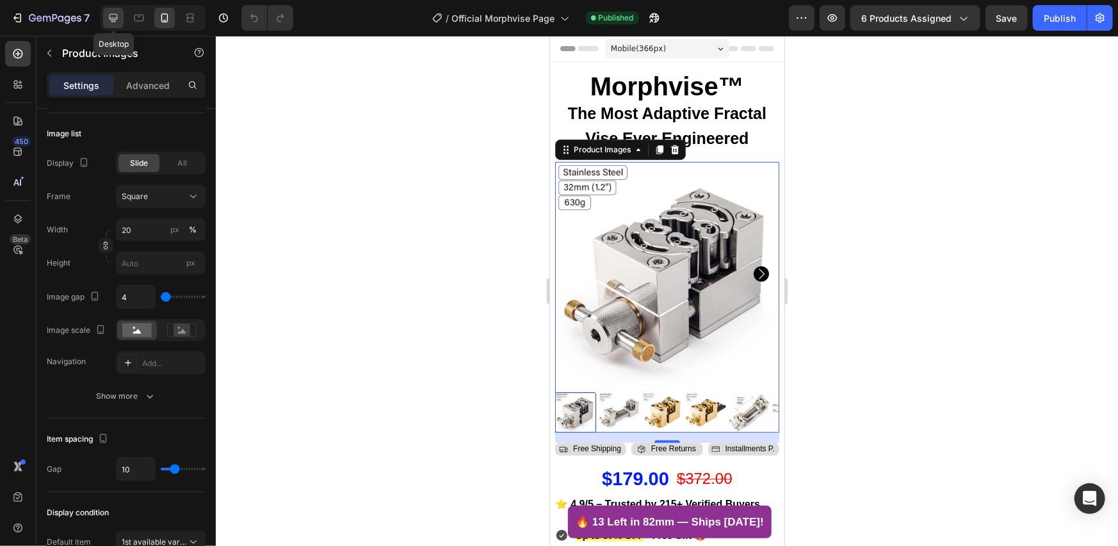
click at [106, 10] on div at bounding box center [113, 18] width 20 height 20
type input "10"
type input "12"
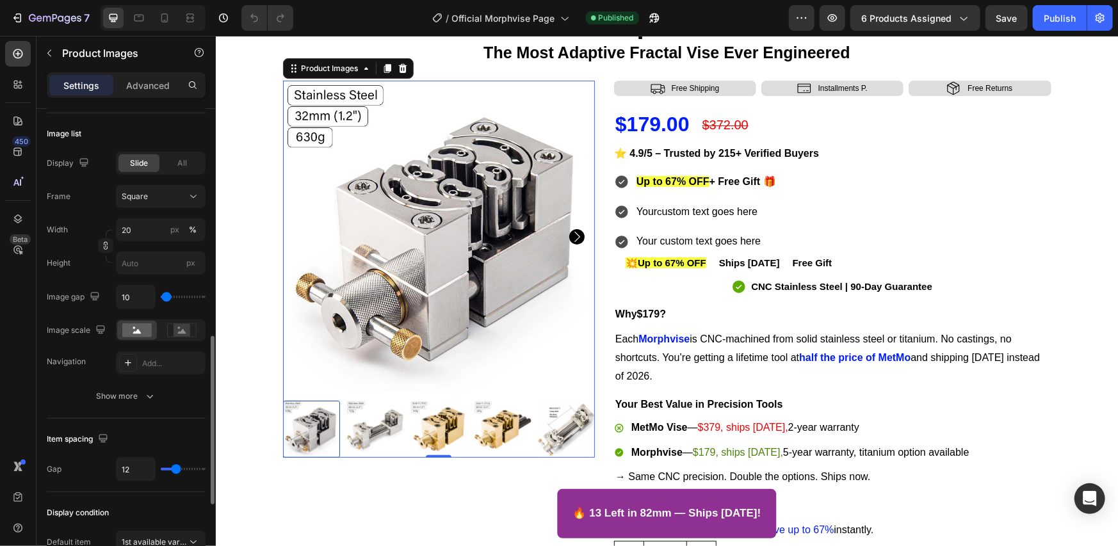
scroll to position [854, 0]
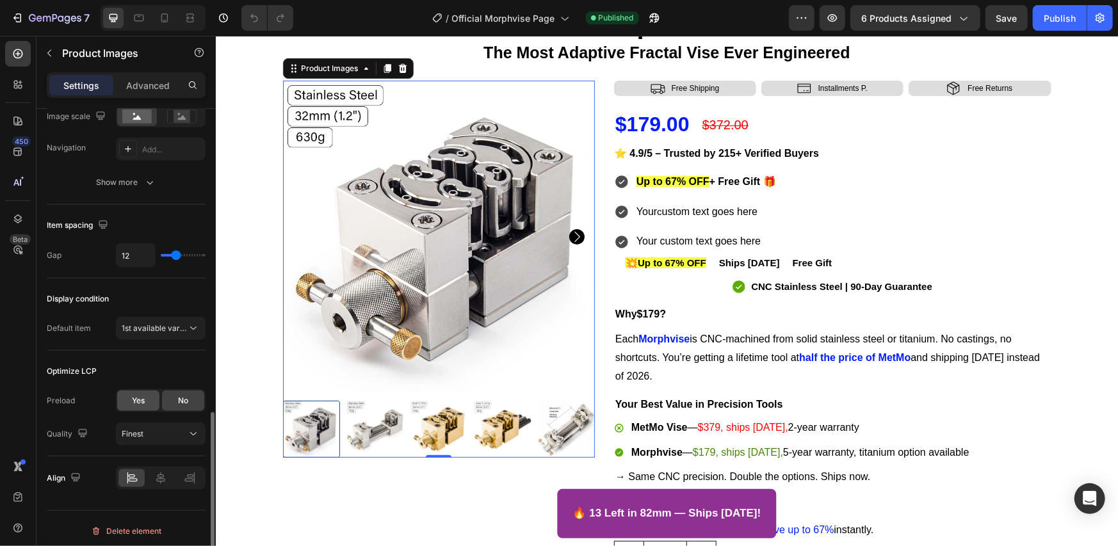
click at [124, 401] on div "Yes" at bounding box center [138, 401] width 42 height 20
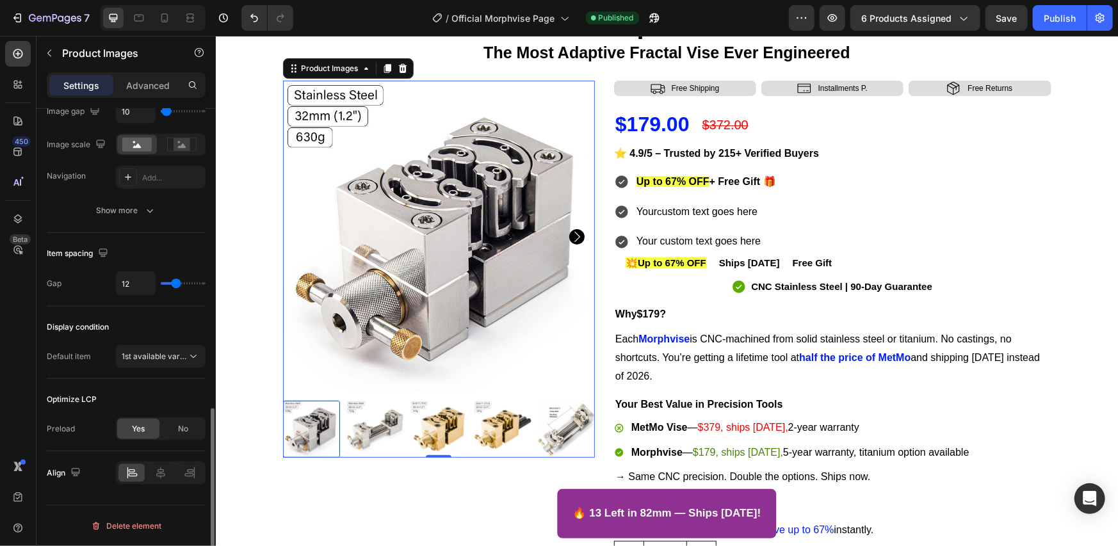
scroll to position [825, 0]
click at [131, 391] on div "Optimize LCP" at bounding box center [126, 401] width 159 height 20
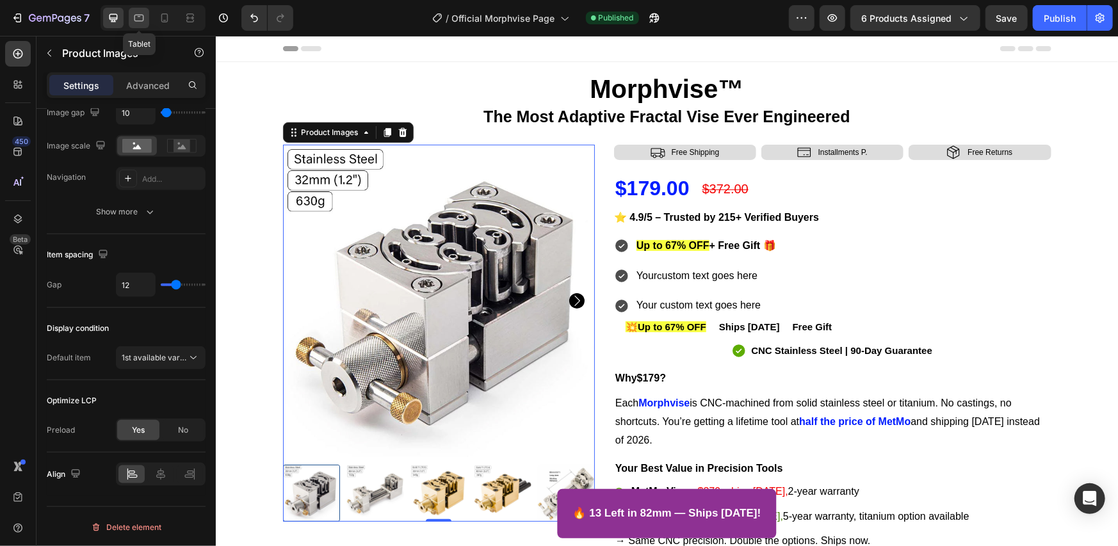
click at [140, 16] on icon at bounding box center [139, 18] width 13 height 13
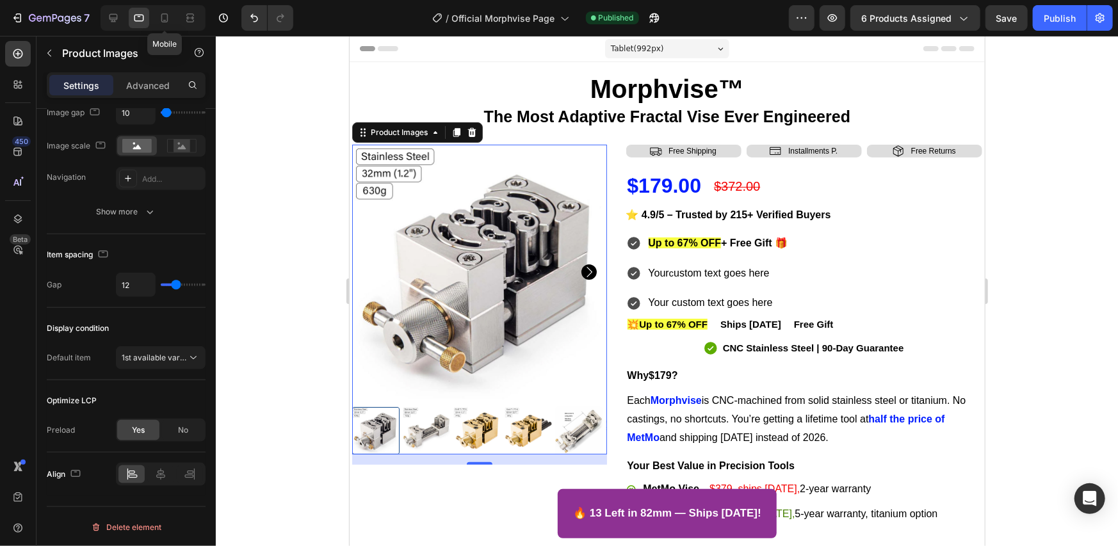
scroll to position [64, 0]
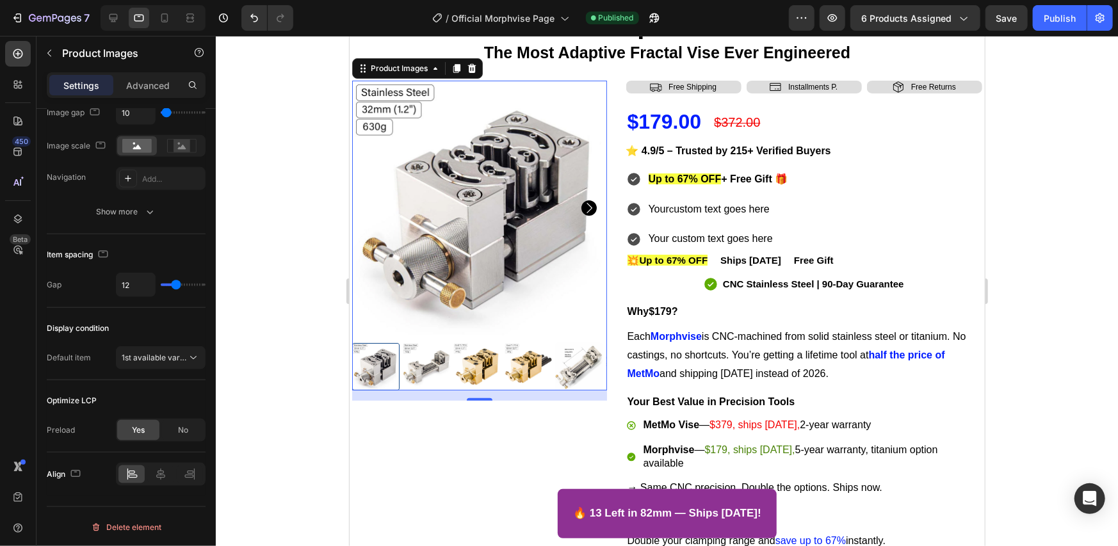
click at [175, 20] on div at bounding box center [153, 18] width 105 height 26
click at [166, 24] on icon at bounding box center [164, 18] width 13 height 13
type input "4"
type input "10"
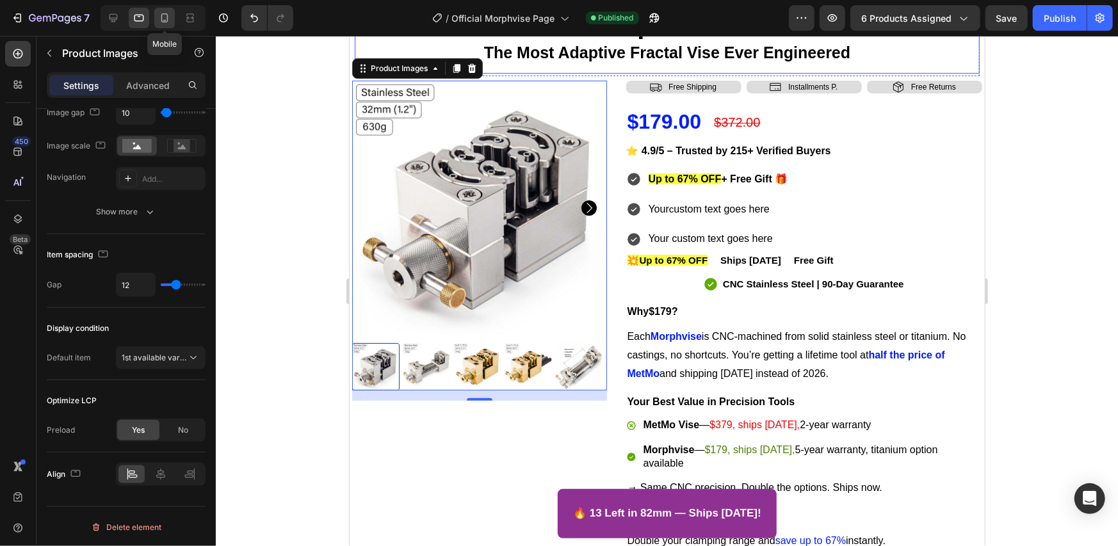
type input "10"
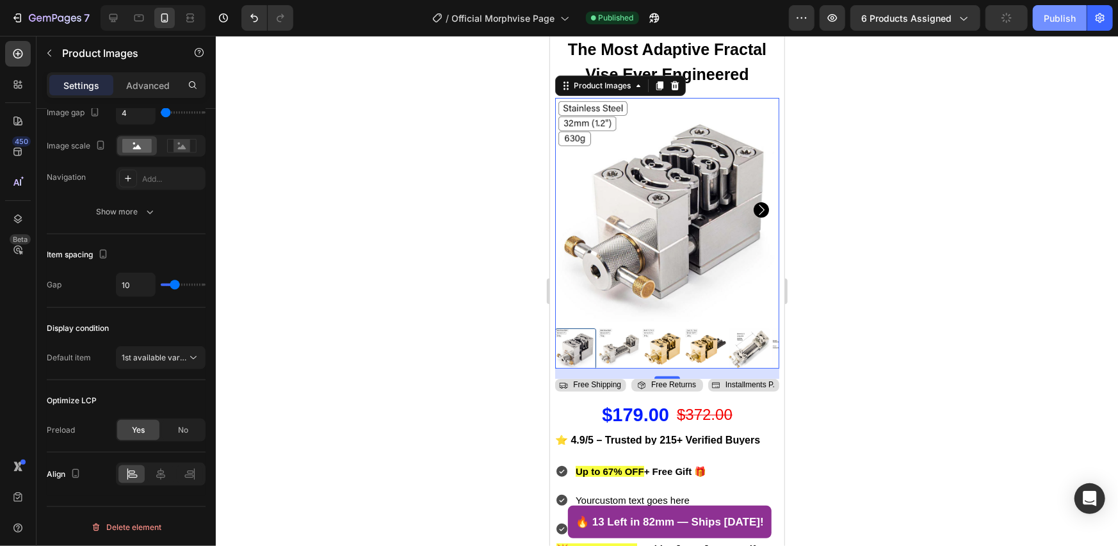
scroll to position [81, 0]
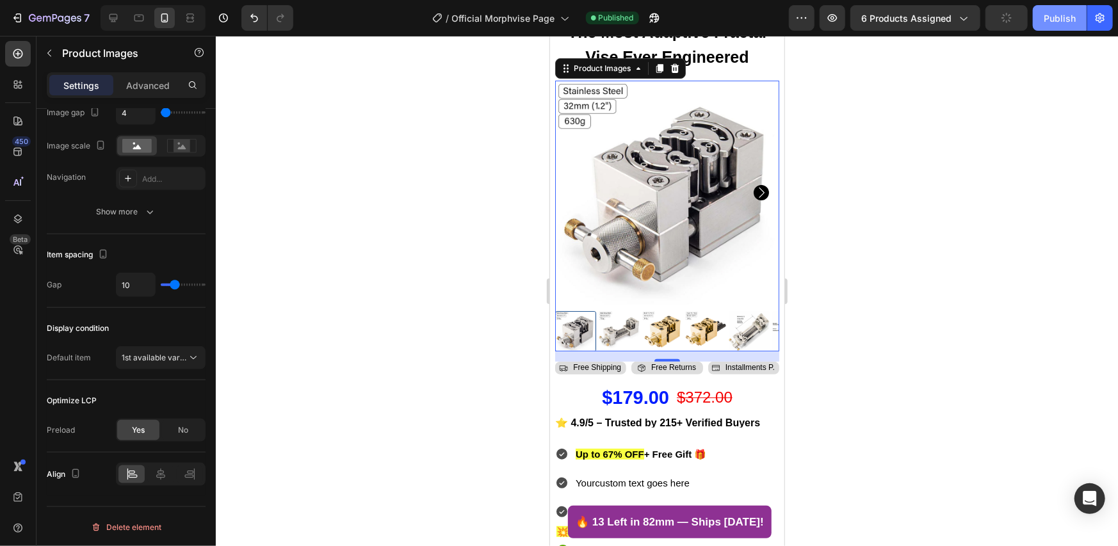
click at [1057, 20] on div "Publish" at bounding box center [1060, 18] width 32 height 13
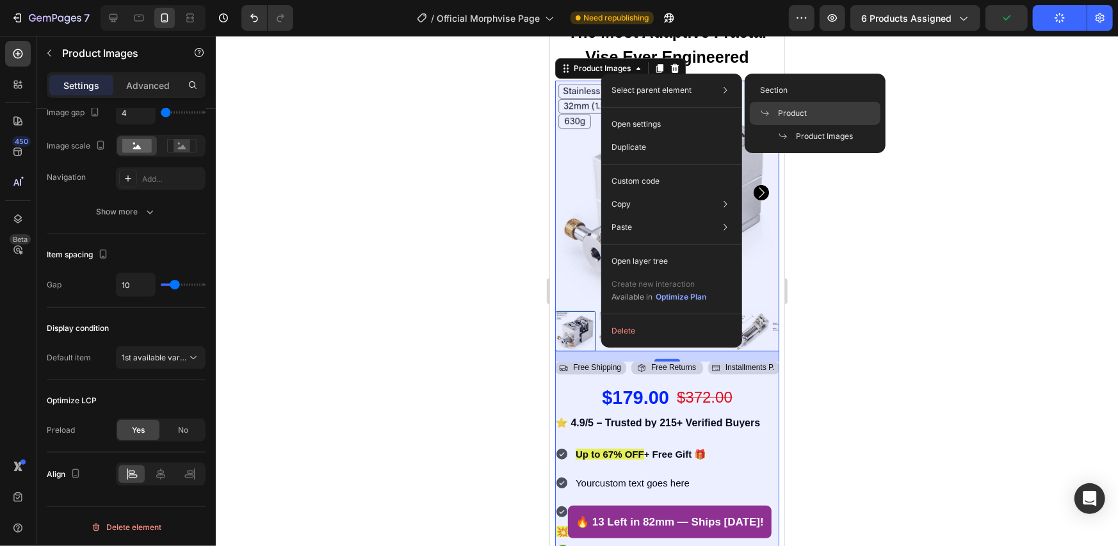
click at [797, 110] on span "Product" at bounding box center [792, 114] width 29 height 12
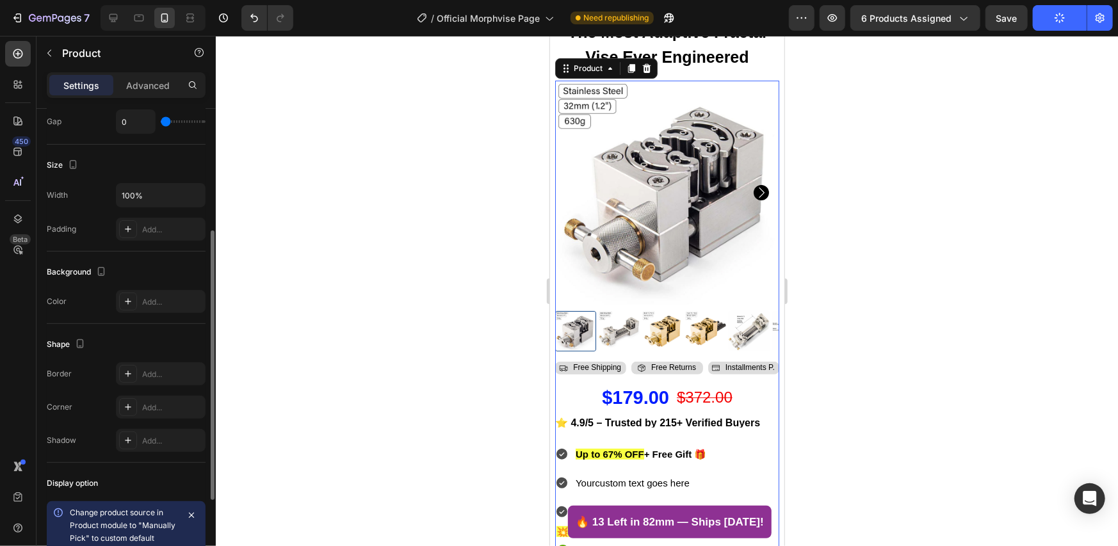
scroll to position [357, 0]
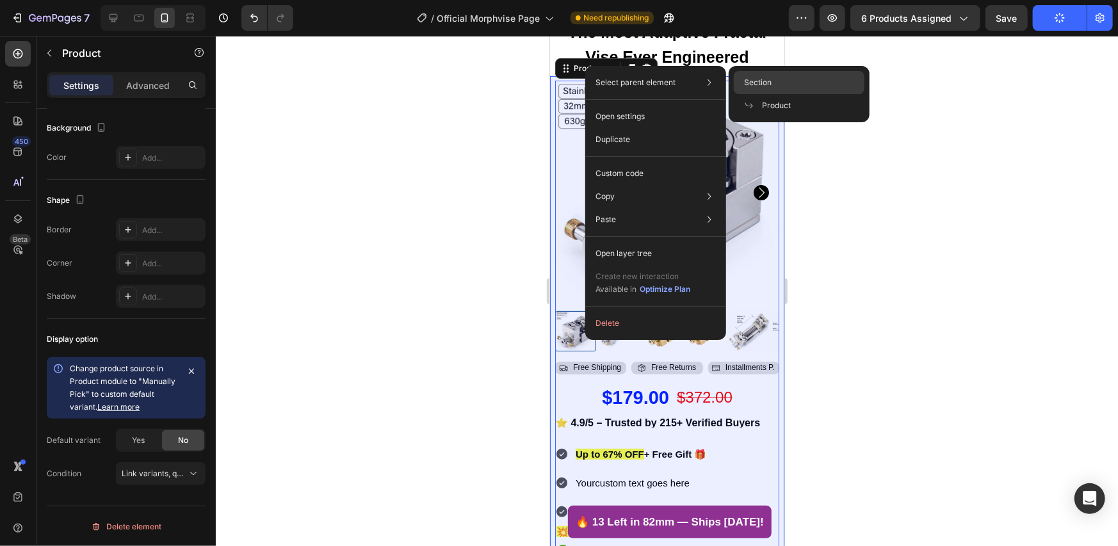
click at [781, 94] on div "Section" at bounding box center [799, 105] width 131 height 23
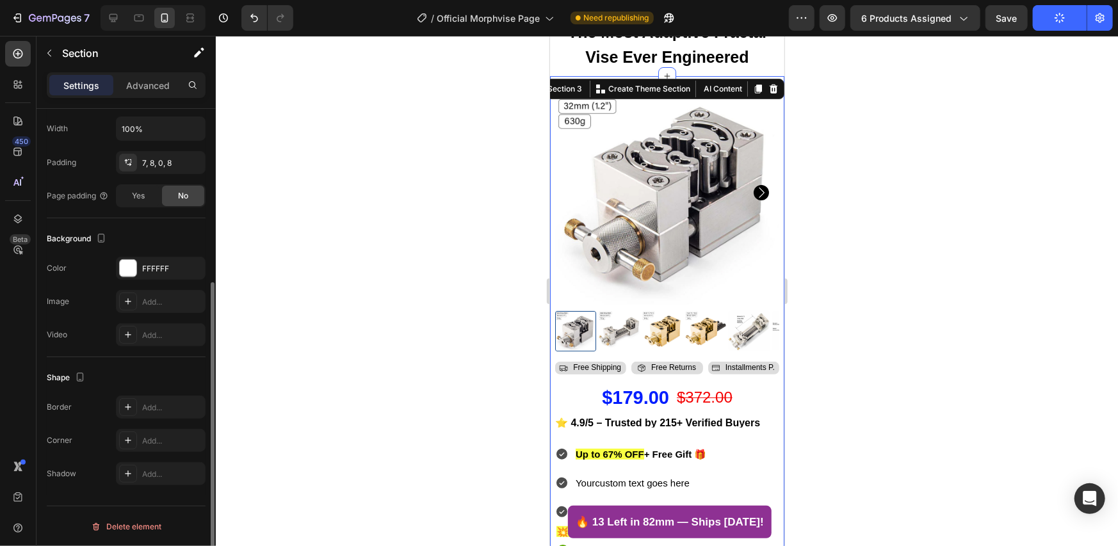
scroll to position [0, 0]
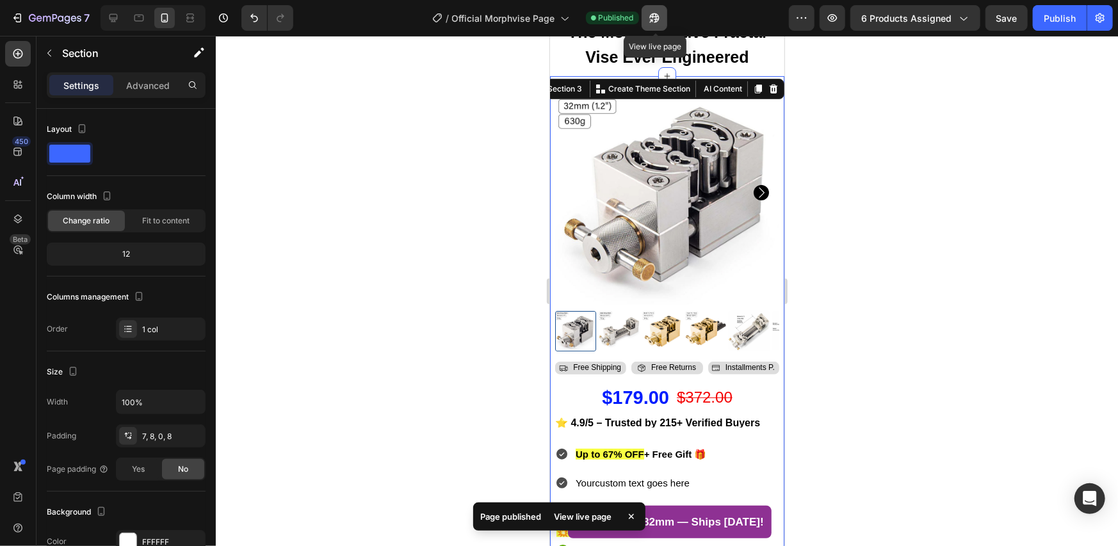
click at [653, 19] on icon "button" at bounding box center [650, 20] width 3 height 3
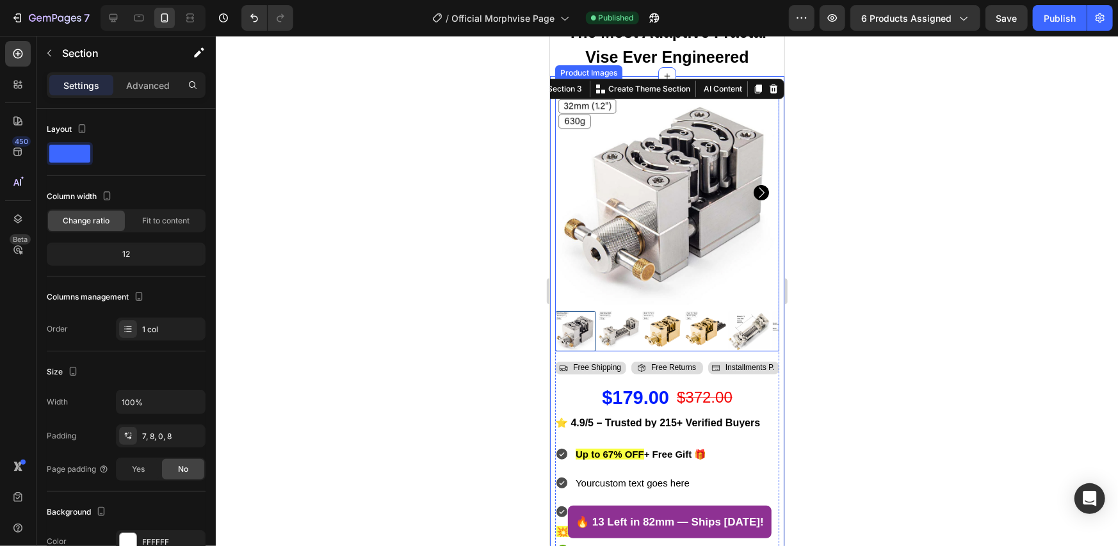
click at [626, 215] on img at bounding box center [667, 192] width 224 height 224
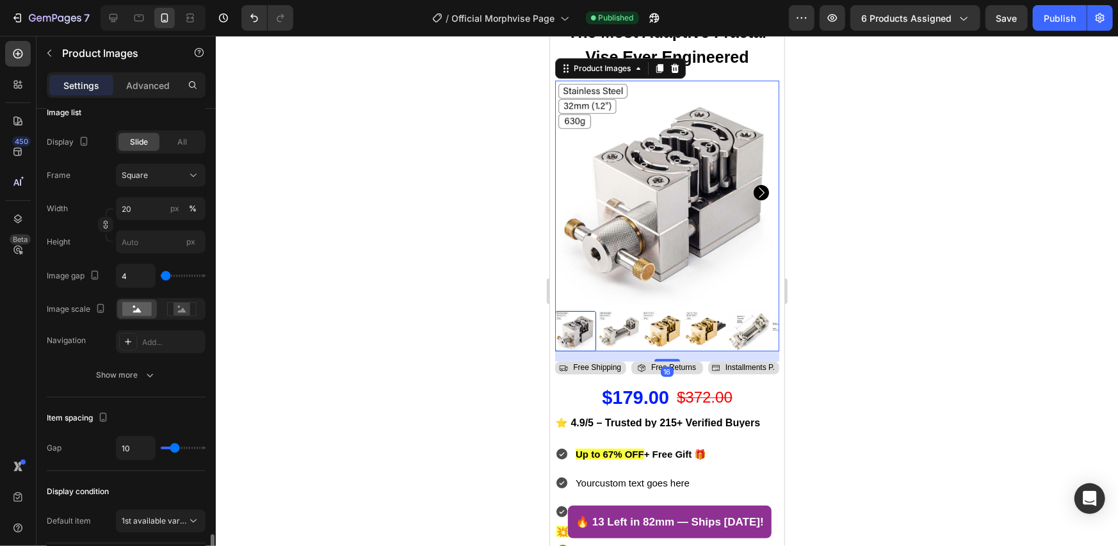
scroll to position [590, 0]
